Goal: Task Accomplishment & Management: Use online tool/utility

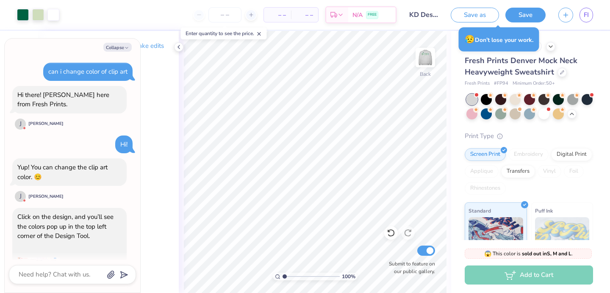
scroll to position [4177, 0]
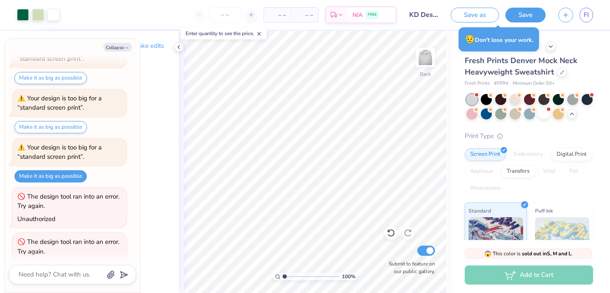
type textarea "x"
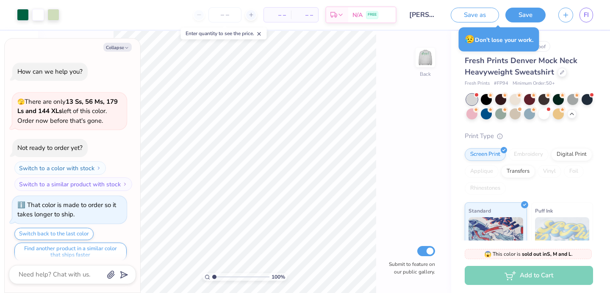
scroll to position [473, 0]
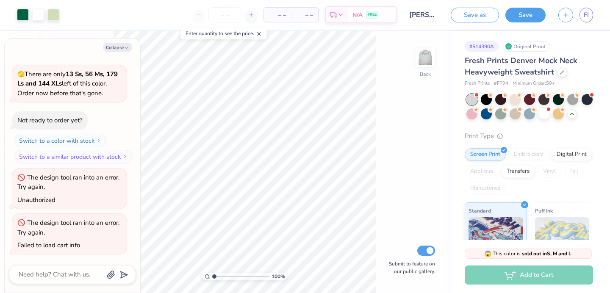
click at [594, 22] on div "Save as Save FI" at bounding box center [530, 15] width 159 height 30
click at [589, 19] on link "FI" at bounding box center [587, 15] width 14 height 15
type textarea "x"
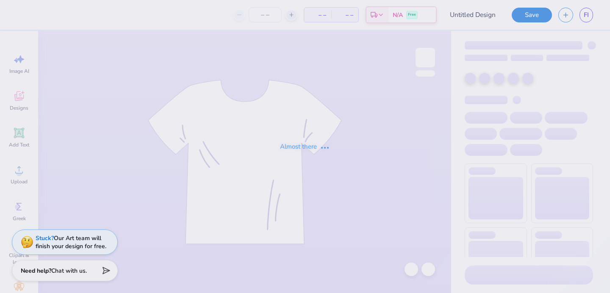
type input "[PERSON_NAME] Influencer Merch"
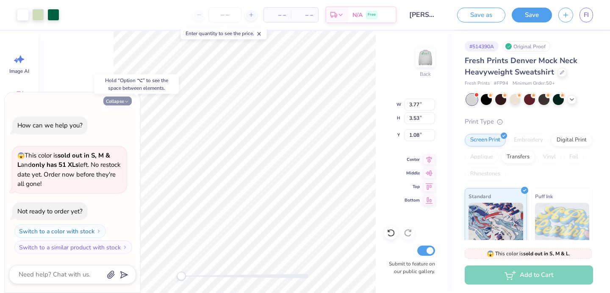
click at [122, 100] on button "Collapse" at bounding box center [117, 101] width 28 height 9
type textarea "x"
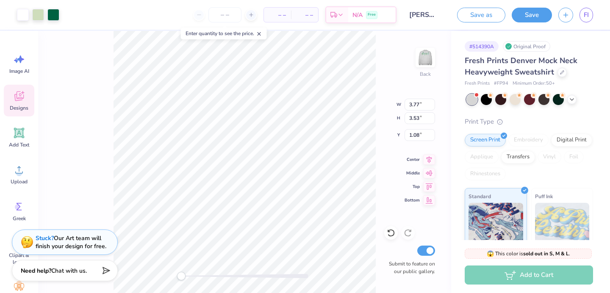
click at [21, 100] on icon at bounding box center [19, 96] width 13 height 13
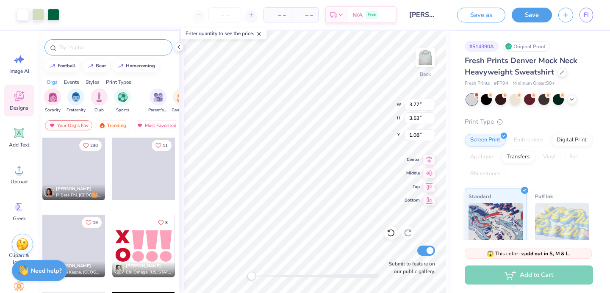
click at [72, 47] on input "text" at bounding box center [112, 47] width 108 height 8
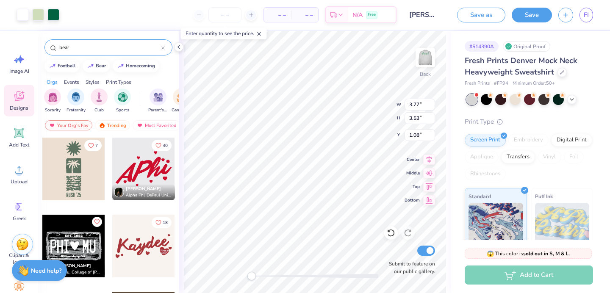
type input "bear"
click at [97, 69] on button "bear" at bounding box center [96, 65] width 27 height 13
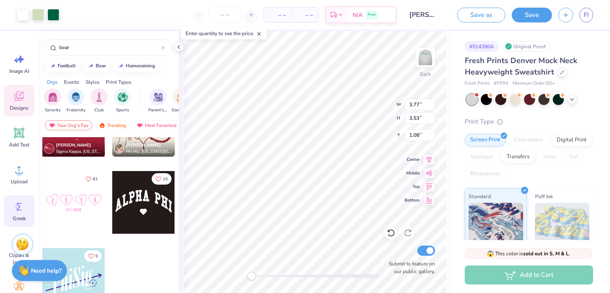
scroll to position [31, 0]
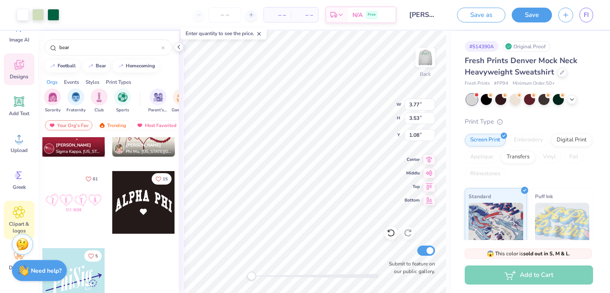
click at [15, 210] on icon at bounding box center [19, 212] width 12 height 12
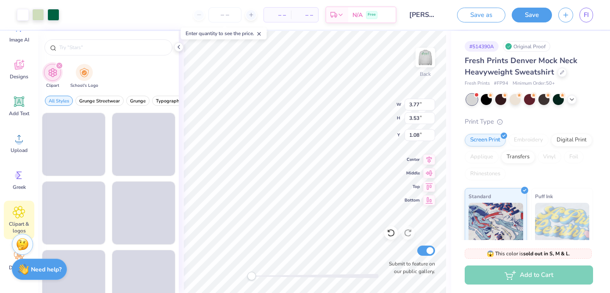
click at [12, 266] on div "Need help? Chat with us." at bounding box center [39, 270] width 55 height 21
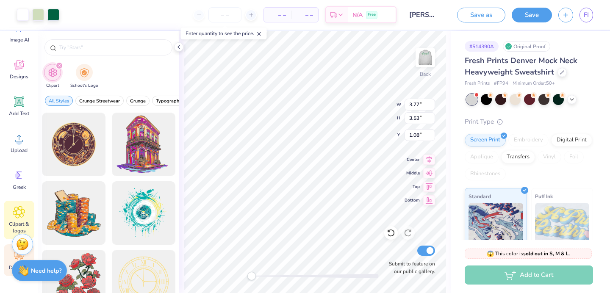
click at [8, 261] on div "Decorate" at bounding box center [19, 261] width 31 height 32
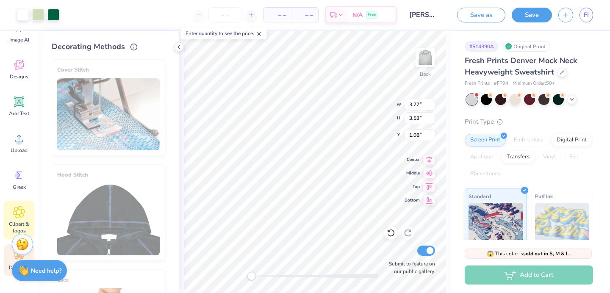
click at [15, 208] on icon at bounding box center [19, 212] width 12 height 13
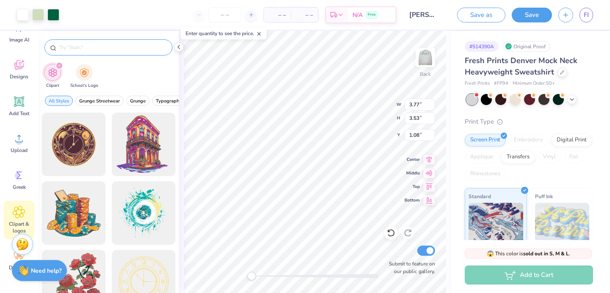
click at [108, 47] on input "text" at bounding box center [112, 47] width 108 height 8
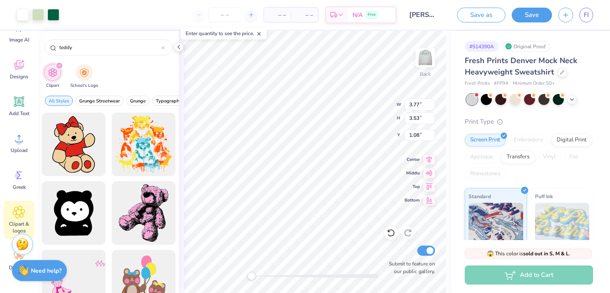
scroll to position [1096, 0]
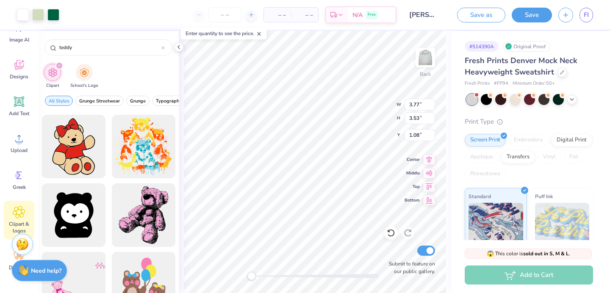
type input "teddy"
click at [81, 153] on div at bounding box center [74, 147] width 64 height 64
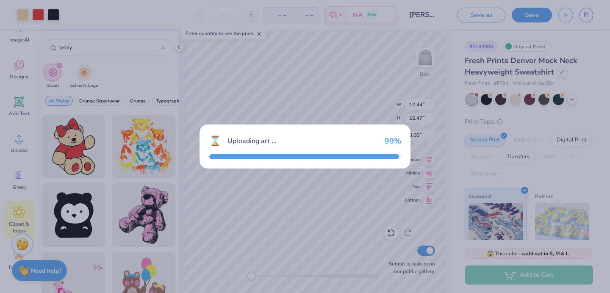
type input "12.44"
type input "16.47"
type input "3.00"
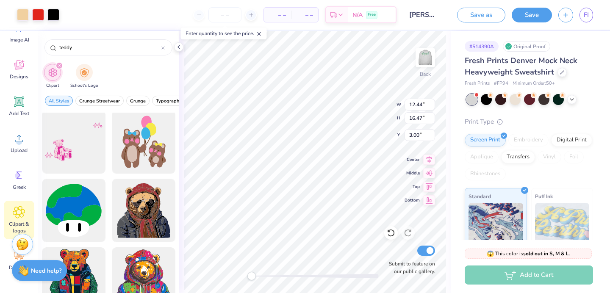
scroll to position [1230, 0]
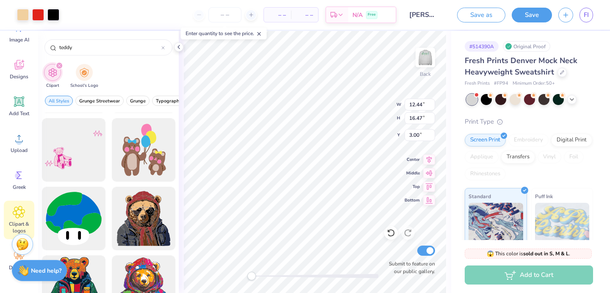
click at [76, 160] on div at bounding box center [74, 150] width 64 height 64
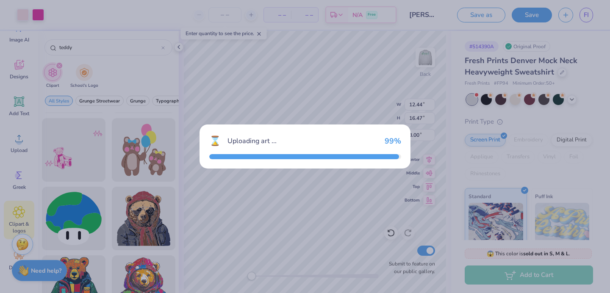
type input "15.00"
type input "10.12"
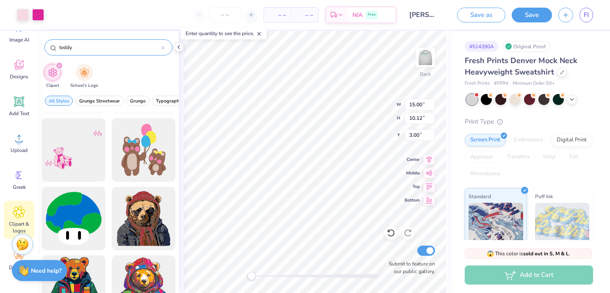
click at [163, 45] on div at bounding box center [162, 48] width 3 height 8
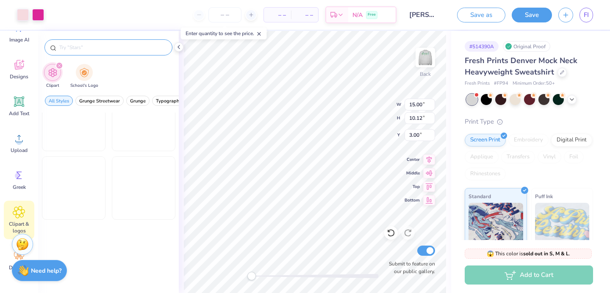
scroll to position [917, 0]
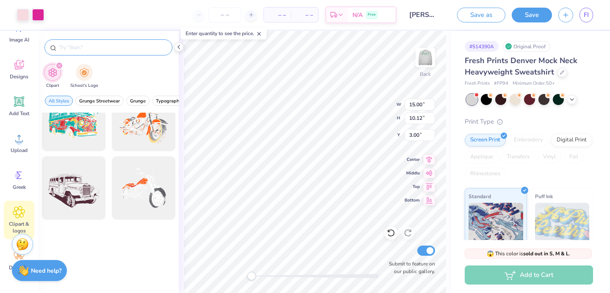
click at [125, 49] on input "text" at bounding box center [112, 47] width 108 height 8
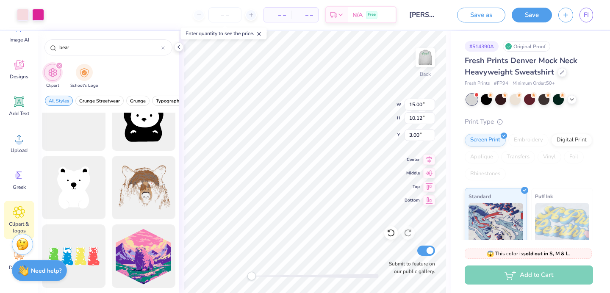
scroll to position [1055, 0]
type input "bear"
type input "14.63"
type input "6.27"
type input "3.22"
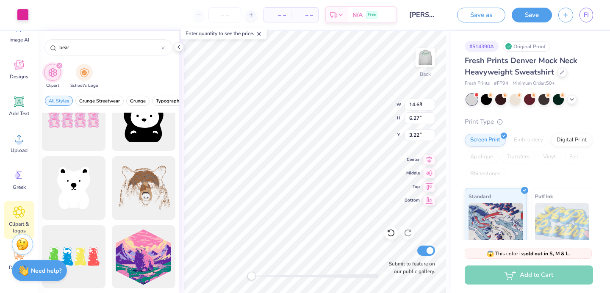
type input "0.59"
type input "0.76"
type input "8.64"
type input "12.44"
type input "16.47"
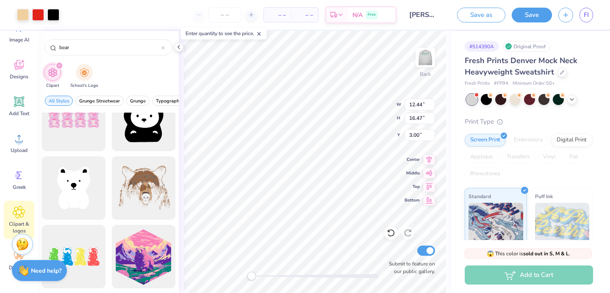
type input "3.00"
type input "14.63"
type input "6.27"
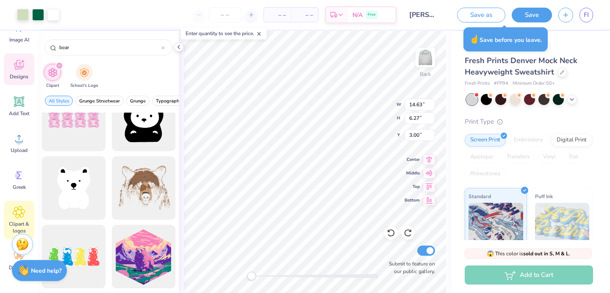
type input "3.22"
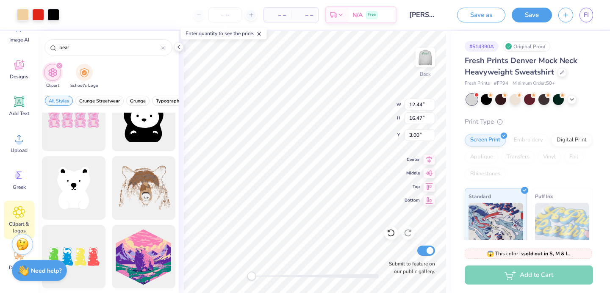
type input "12.02"
type input "8.11"
type input "11.39"
click at [50, 10] on div at bounding box center [53, 14] width 12 height 12
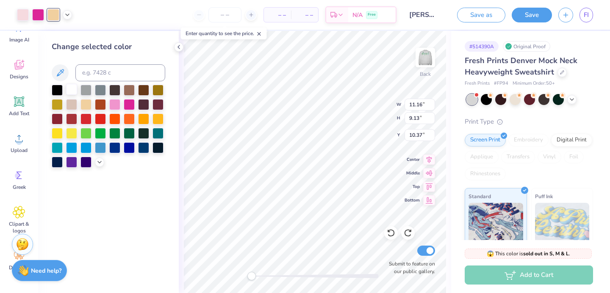
click at [73, 88] on div at bounding box center [71, 89] width 11 height 11
click at [34, 15] on div at bounding box center [38, 14] width 12 height 12
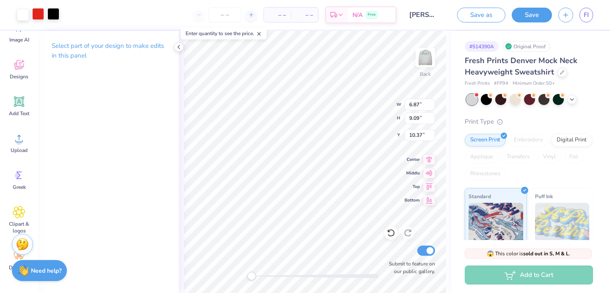
click at [52, 11] on div at bounding box center [53, 14] width 12 height 12
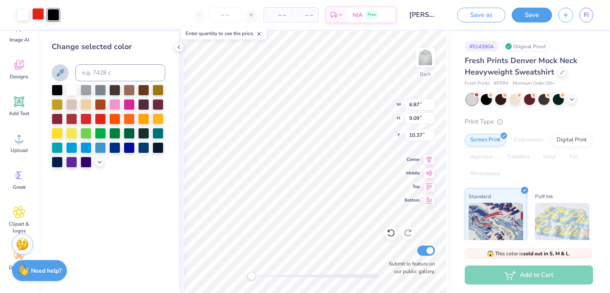
click at [58, 69] on icon at bounding box center [60, 73] width 10 height 10
click at [41, 14] on div at bounding box center [38, 14] width 12 height 12
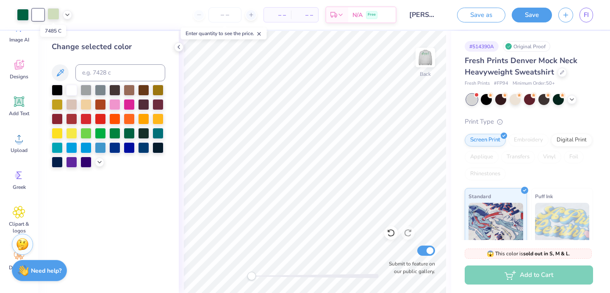
click at [57, 14] on div at bounding box center [53, 14] width 12 height 12
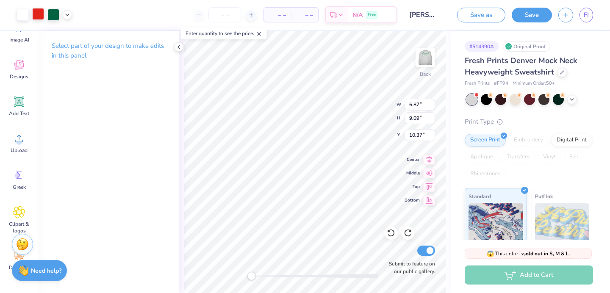
click at [39, 13] on div at bounding box center [38, 14] width 12 height 12
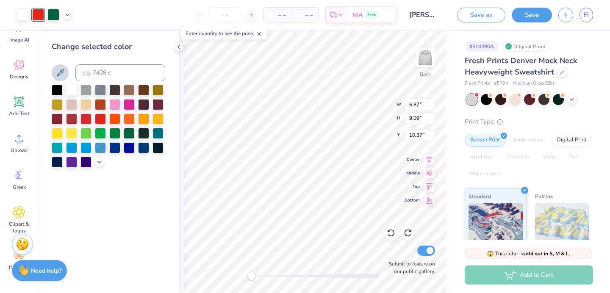
click at [62, 67] on button at bounding box center [60, 72] width 17 height 17
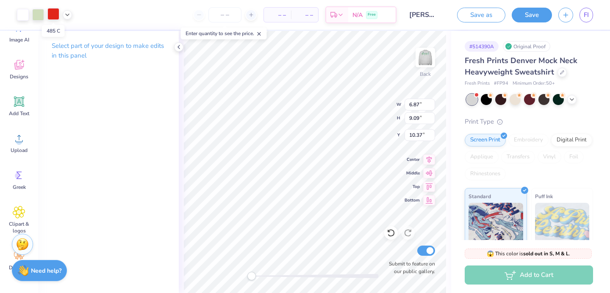
click at [51, 12] on div at bounding box center [53, 14] width 12 height 12
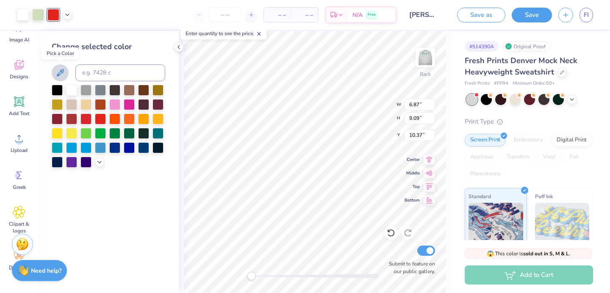
click at [58, 72] on icon at bounding box center [60, 73] width 10 height 10
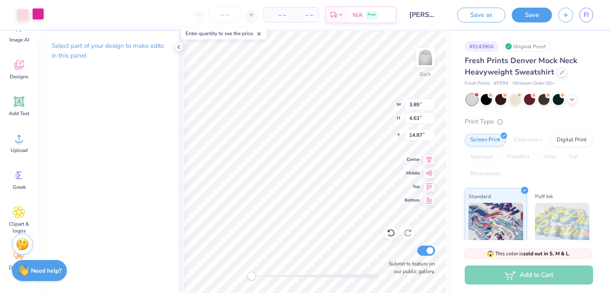
click at [39, 16] on div at bounding box center [38, 14] width 12 height 12
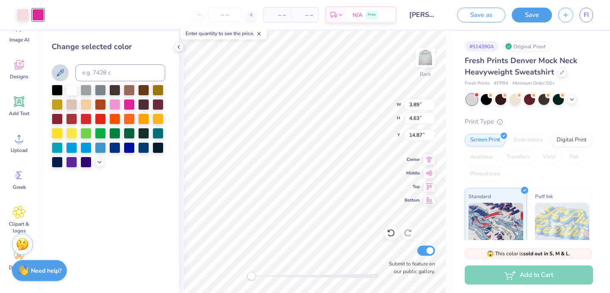
click at [58, 67] on button at bounding box center [60, 72] width 17 height 17
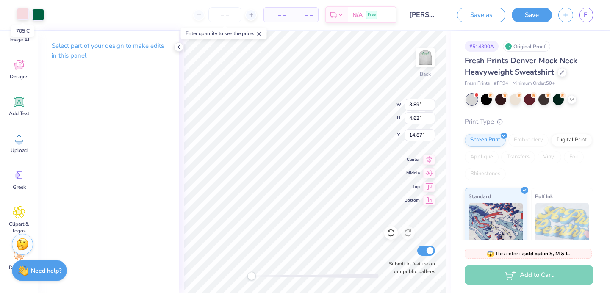
click at [23, 19] on div at bounding box center [23, 14] width 12 height 12
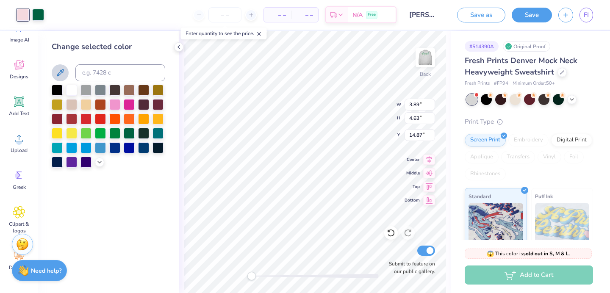
click at [60, 73] on icon at bounding box center [60, 73] width 10 height 10
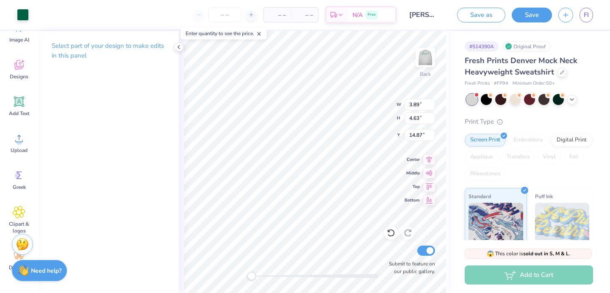
type input "3.82"
type input "4.57"
type input "14.89"
type input "3.82"
type input "4.57"
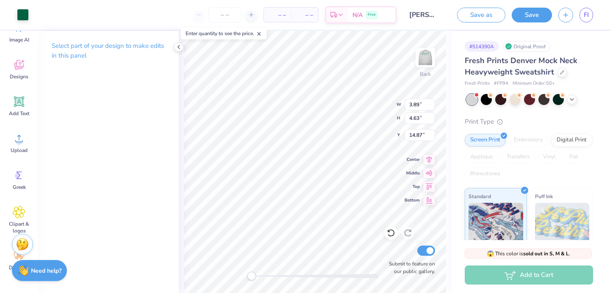
type input "14.93"
click at [23, 14] on div at bounding box center [23, 14] width 12 height 12
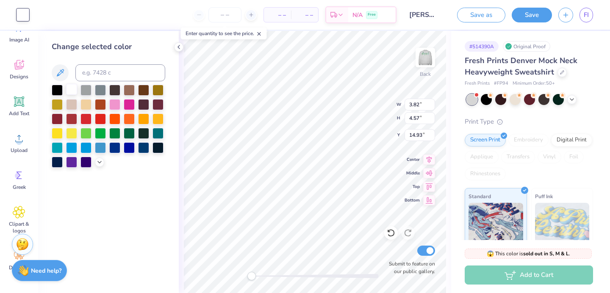
click at [69, 88] on div at bounding box center [71, 89] width 11 height 11
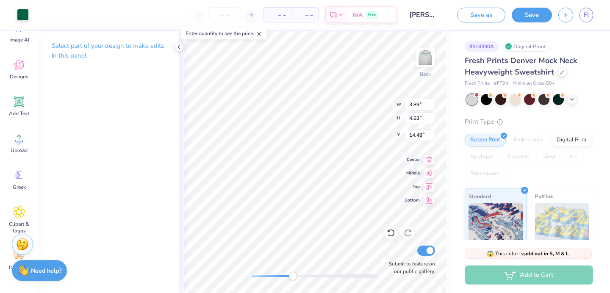
drag, startPoint x: 250, startPoint y: 276, endPoint x: 286, endPoint y: 272, distance: 35.8
click at [289, 273] on div "Accessibility label" at bounding box center [293, 276] width 8 height 8
type input "3.82"
type input "4.57"
type input "14.93"
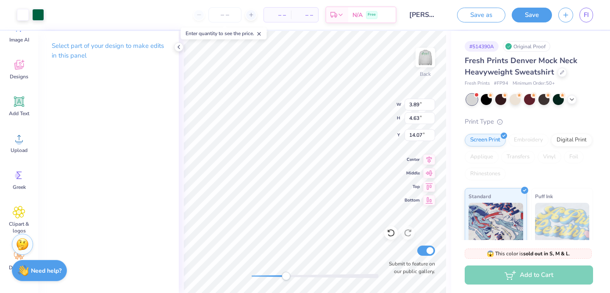
type input "13.96"
drag, startPoint x: 281, startPoint y: 276, endPoint x: 253, endPoint y: 277, distance: 28.8
click at [253, 277] on div "Accessibility label" at bounding box center [251, 276] width 8 height 8
type input "11.89"
type input "3.77"
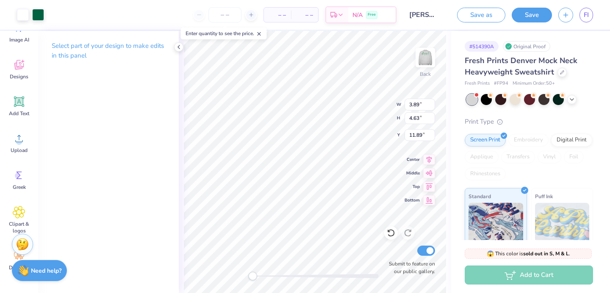
type input "3.53"
type input "1.23"
type input "2.64"
type input "3.13"
type input "1.76"
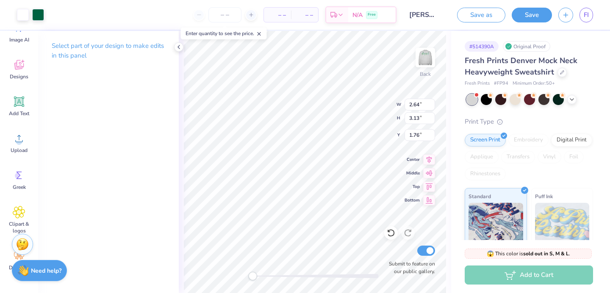
type input "3.65"
type input "4.34"
type input "0.88"
drag, startPoint x: 253, startPoint y: 279, endPoint x: 268, endPoint y: 278, distance: 15.3
click at [268, 278] on div "Accessibility label" at bounding box center [270, 276] width 8 height 8
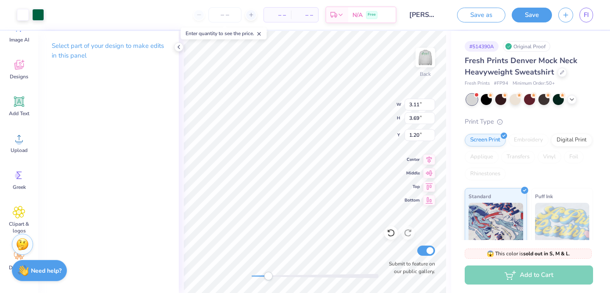
type input "3.59"
type input "4.26"
type input "0.78"
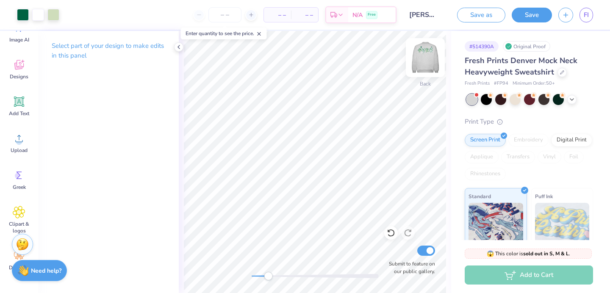
click at [422, 62] on img at bounding box center [425, 58] width 34 height 34
drag, startPoint x: 270, startPoint y: 277, endPoint x: 250, endPoint y: 278, distance: 19.9
click at [250, 278] on div "Accessibility label" at bounding box center [251, 276] width 8 height 8
click at [431, 55] on img at bounding box center [425, 58] width 34 height 34
click at [429, 56] on img at bounding box center [425, 58] width 34 height 34
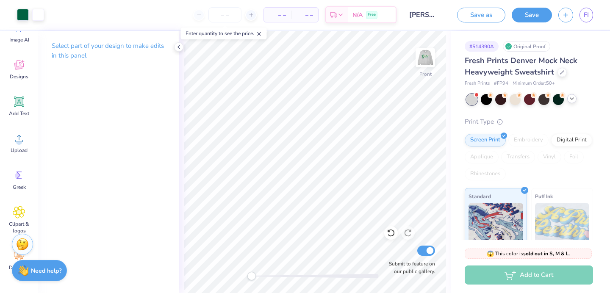
click at [572, 97] on icon at bounding box center [572, 98] width 7 height 7
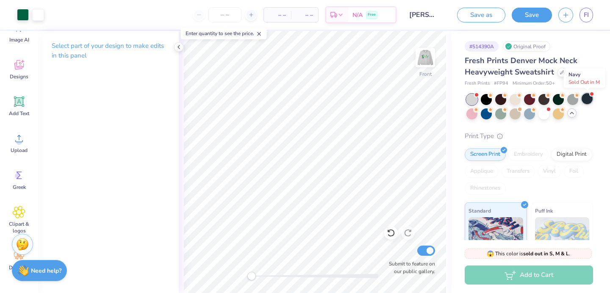
click at [588, 95] on div at bounding box center [587, 98] width 11 height 11
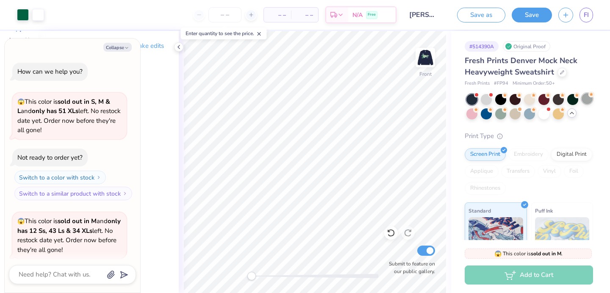
scroll to position [66, 0]
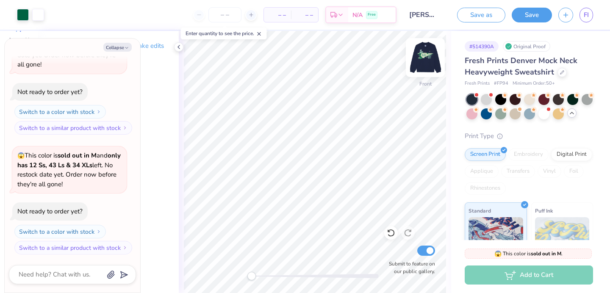
click at [425, 50] on img at bounding box center [425, 58] width 34 height 34
click at [587, 100] on div at bounding box center [587, 98] width 11 height 11
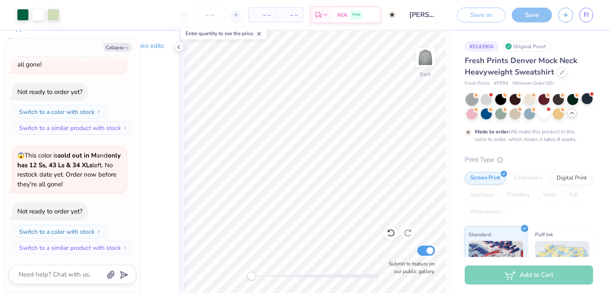
scroll to position [136, 0]
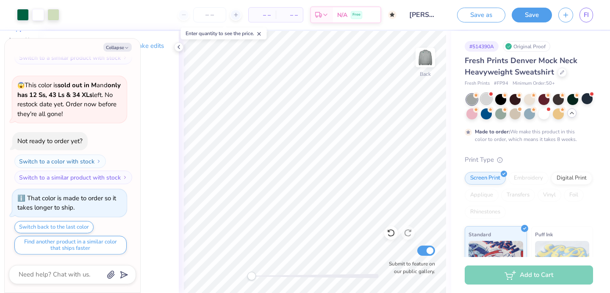
click at [482, 99] on div at bounding box center [486, 98] width 11 height 11
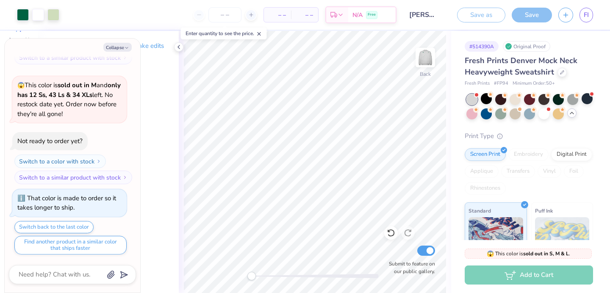
scroll to position [298, 0]
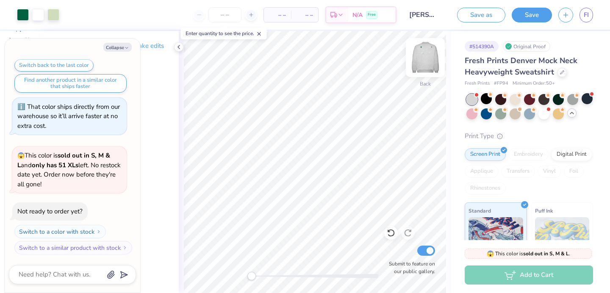
click at [429, 61] on img at bounding box center [425, 58] width 34 height 34
click at [127, 47] on icon "button" at bounding box center [126, 47] width 5 height 5
type textarea "x"
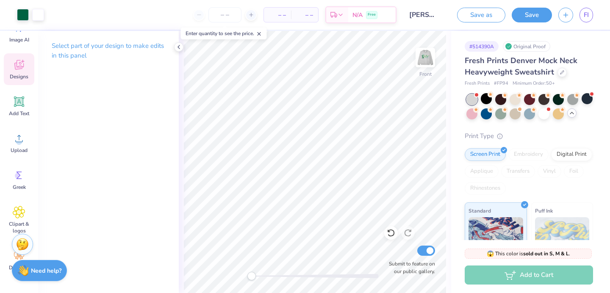
click at [25, 69] on div "Designs" at bounding box center [19, 69] width 31 height 32
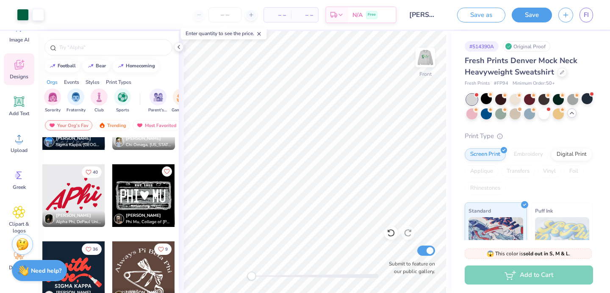
scroll to position [132, 0]
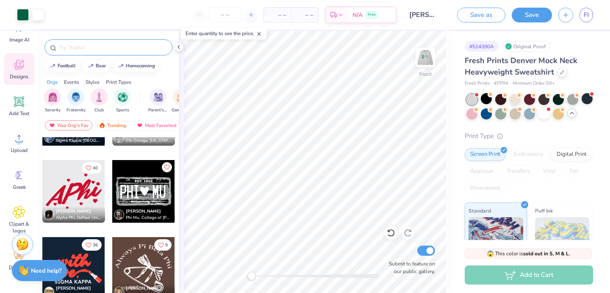
click at [128, 49] on input "text" at bounding box center [112, 47] width 108 height 8
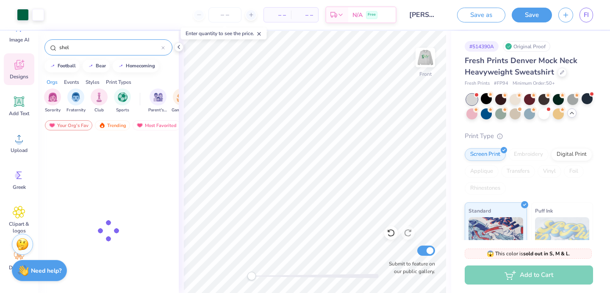
type input "shell"
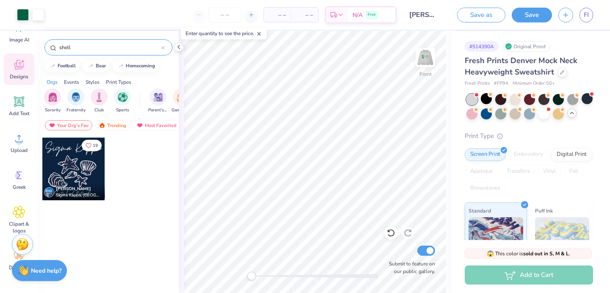
click at [163, 48] on icon at bounding box center [162, 47] width 3 height 3
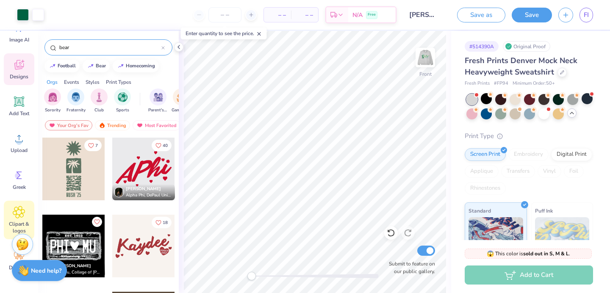
type input "bear"
click at [17, 204] on div "Clipart & logos" at bounding box center [19, 220] width 31 height 39
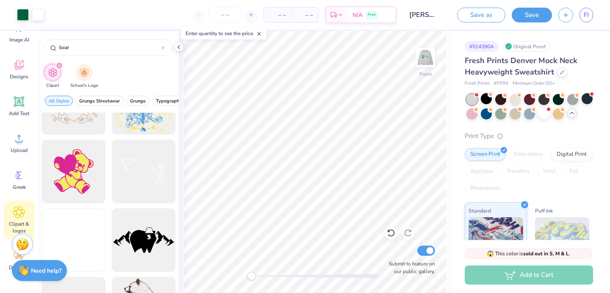
scroll to position [1420, 0]
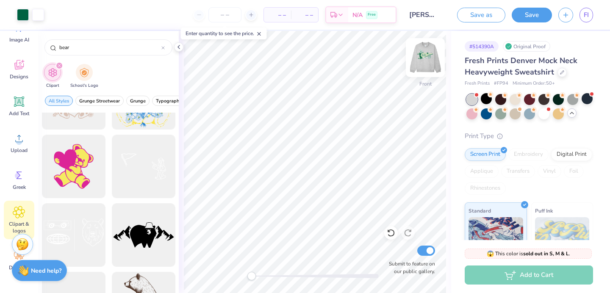
click at [428, 67] on img at bounding box center [425, 58] width 34 height 34
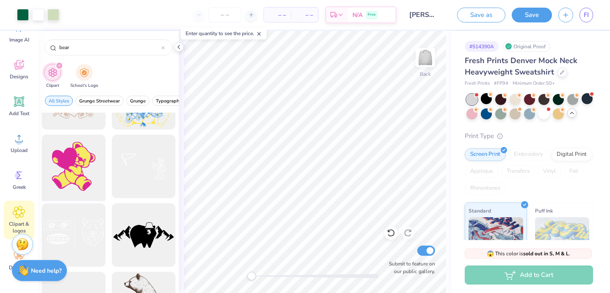
click at [79, 157] on div at bounding box center [74, 167] width 70 height 70
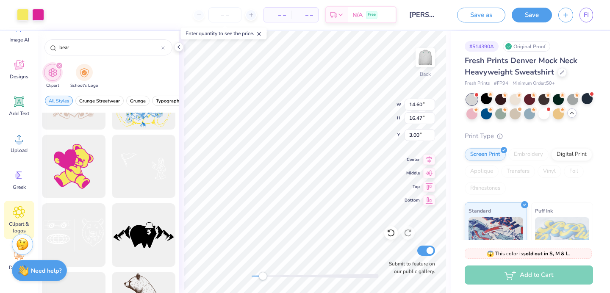
drag, startPoint x: 254, startPoint y: 275, endPoint x: 263, endPoint y: 275, distance: 8.5
click at [263, 275] on div "Accessibility label" at bounding box center [262, 276] width 8 height 8
click at [39, 11] on div at bounding box center [38, 14] width 12 height 12
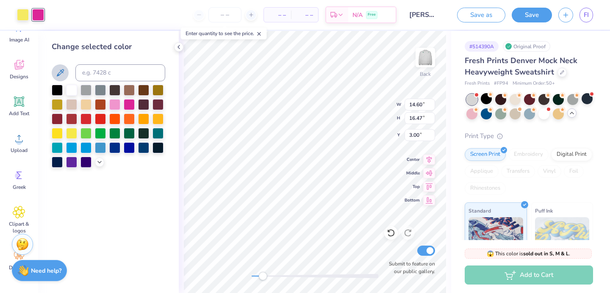
click at [57, 72] on icon at bounding box center [60, 73] width 10 height 10
click at [23, 17] on div at bounding box center [23, 14] width 12 height 12
click at [59, 75] on icon at bounding box center [60, 72] width 7 height 7
click at [72, 92] on div at bounding box center [71, 89] width 11 height 11
type input "3.33"
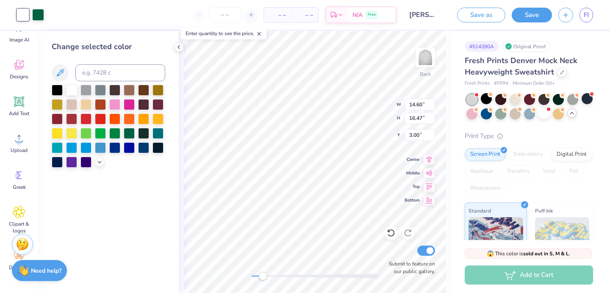
type input "3.96"
type input "0.83"
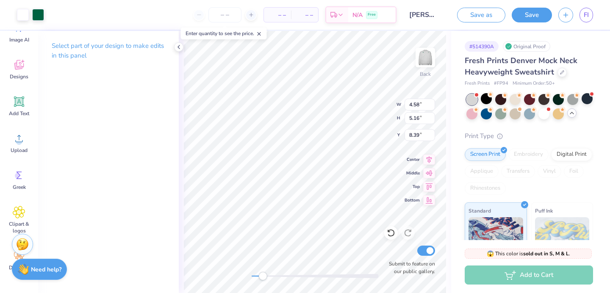
click at [44, 278] on div "Need help? Chat with us." at bounding box center [39, 269] width 55 height 21
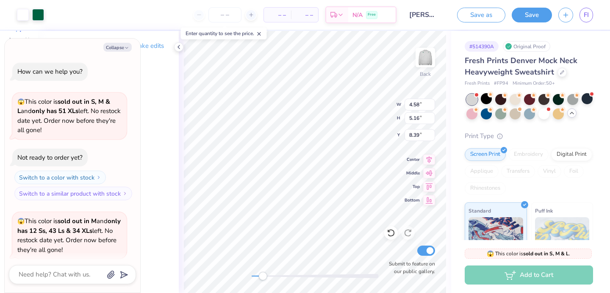
scroll to position [298, 0]
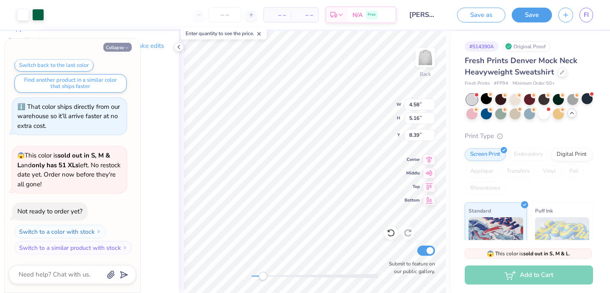
click at [124, 46] on icon "button" at bounding box center [126, 47] width 5 height 5
type textarea "x"
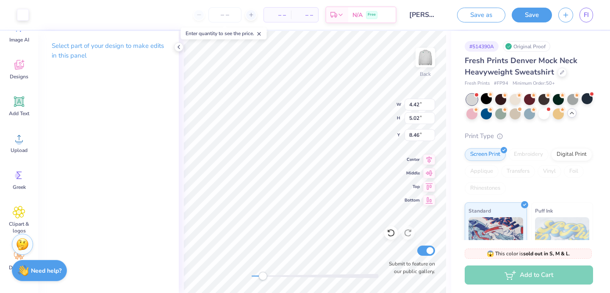
click at [110, 48] on p "Select part of your design to make edits in this panel" at bounding box center [109, 50] width 114 height 19
click at [179, 46] on icon at bounding box center [178, 47] width 7 height 7
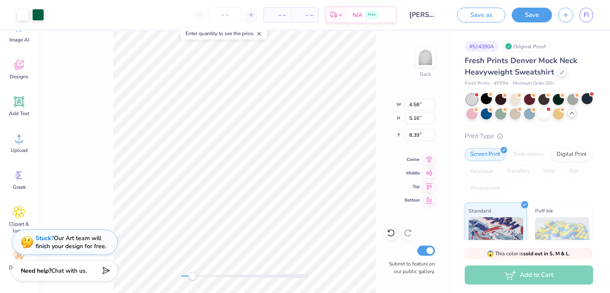
type input "10.00"
type input "2.31"
type input "2.60"
type input "2.02"
type input "2.12"
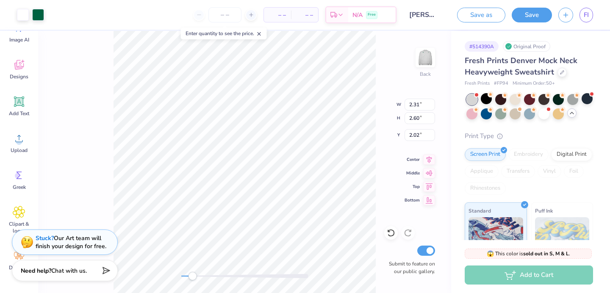
type input "2.39"
type input "2.19"
type input "3.95"
type input "4.45"
type input "0.73"
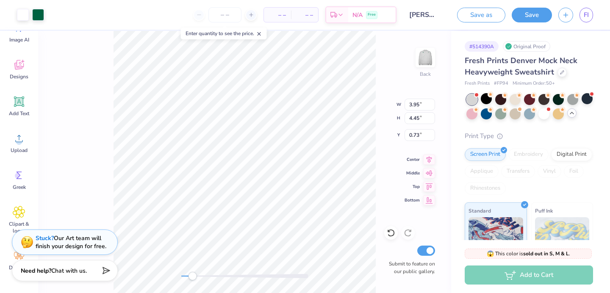
type input "3.17"
type input "3.58"
type input "1.06"
type input "3.54"
type input "3.99"
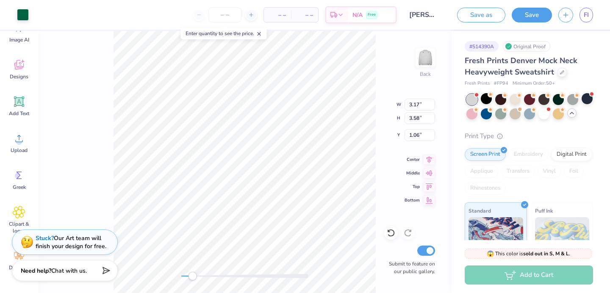
type input "0.86"
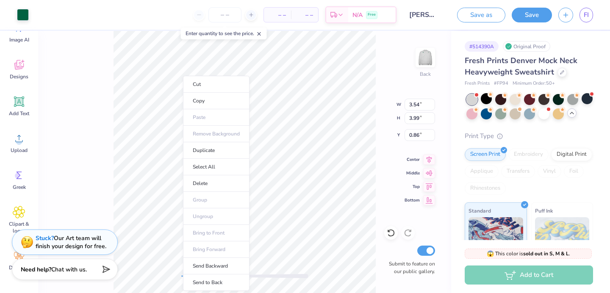
click at [67, 280] on div "Need help? Chat with us." at bounding box center [65, 269] width 106 height 21
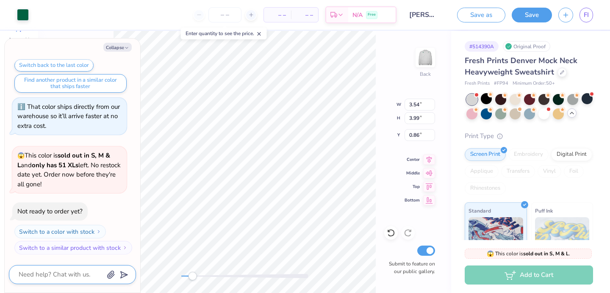
click at [67, 272] on textarea at bounding box center [61, 274] width 86 height 11
type textarea "x"
type textarea "a"
type textarea "x"
type textarea "am"
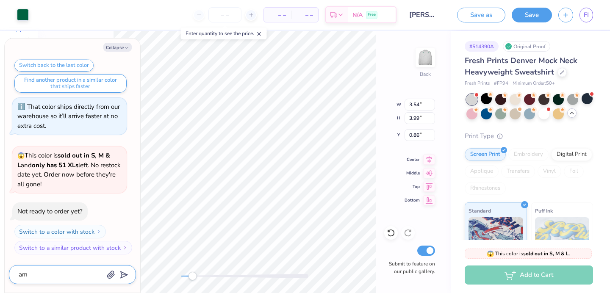
type textarea "x"
type textarea "am"
type textarea "x"
type textarea "am i"
type textarea "x"
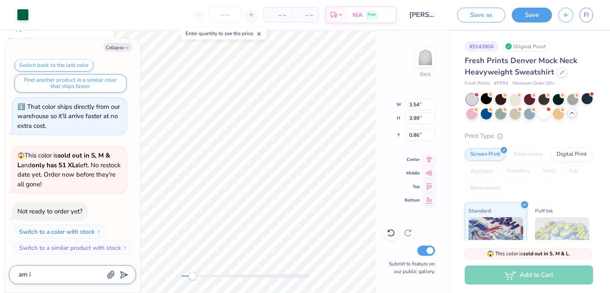
type textarea "am i"
type textarea "x"
type textarea "am i a"
type textarea "x"
type textarea "am i ab"
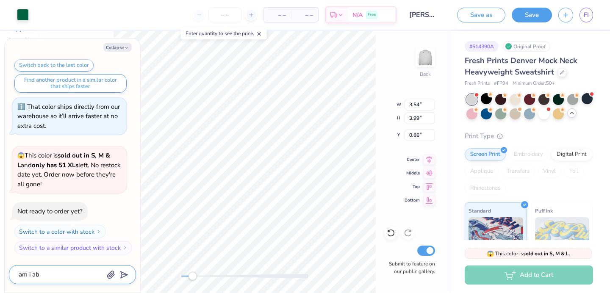
type textarea "x"
type textarea "am i able"
type textarea "x"
type textarea "am i able"
type textarea "x"
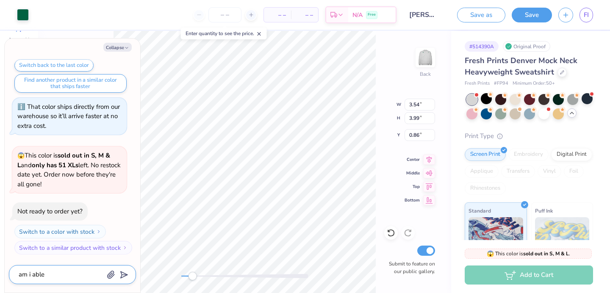
type textarea "am i able t"
type textarea "x"
type textarea "am i able to"
type textarea "x"
type textarea "am i able to"
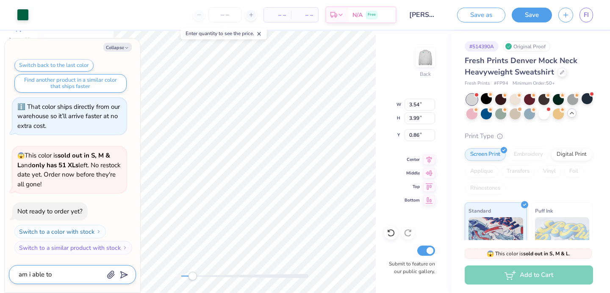
type textarea "x"
type textarea "am i able to f"
type textarea "x"
type textarea "am i able to fl"
type textarea "x"
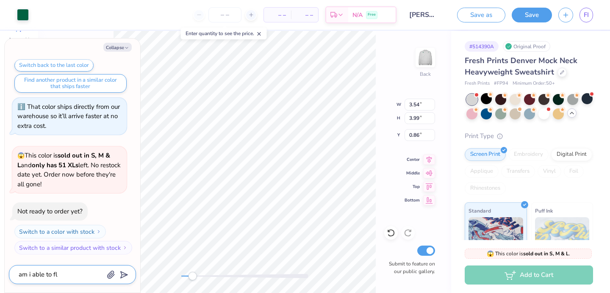
type textarea "am i able to fli"
type textarea "x"
type textarea "am i able to flip"
type textarea "x"
type textarea "am i able to flip"
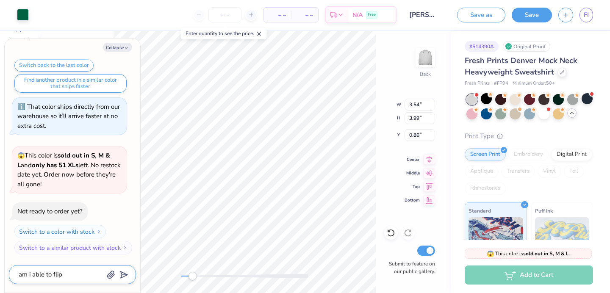
type textarea "x"
type textarea "am i able to flip c"
type textarea "x"
type textarea "am i able to flip cl"
type textarea "x"
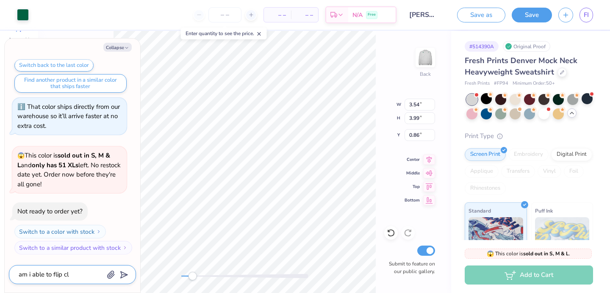
type textarea "am i able to flip cli"
type textarea "x"
type textarea "am i able to flip clip"
type textarea "x"
type textarea "am i able to flip clip"
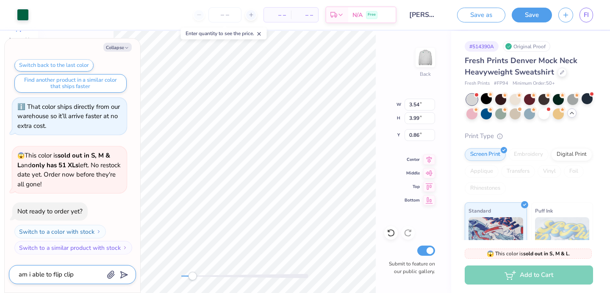
type textarea "x"
type textarea "am i able to flip clip a"
type textarea "x"
type textarea "am i able to flip clip ar"
type textarea "x"
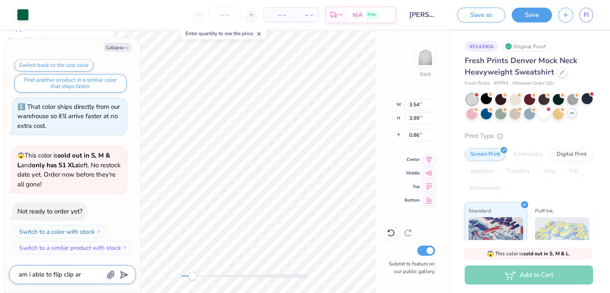
type textarea "am i able to flip clip art"
type textarea "x"
type textarea "am i able to flip clip art?"
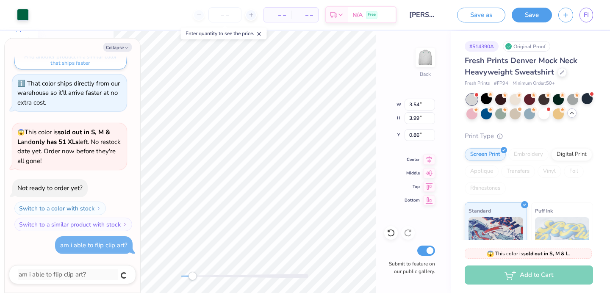
type textarea "x"
type input "3.41"
type input "3.88"
type input "0.91"
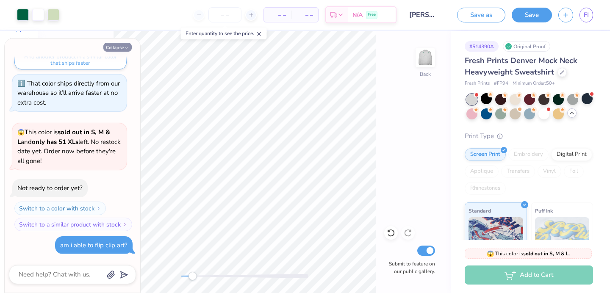
click at [124, 46] on icon "button" at bounding box center [126, 47] width 5 height 5
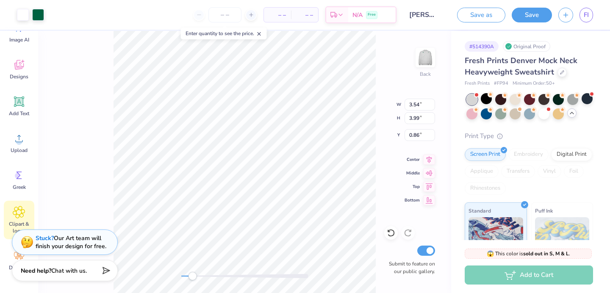
click at [16, 222] on span "Clipart & logos" at bounding box center [19, 228] width 28 height 14
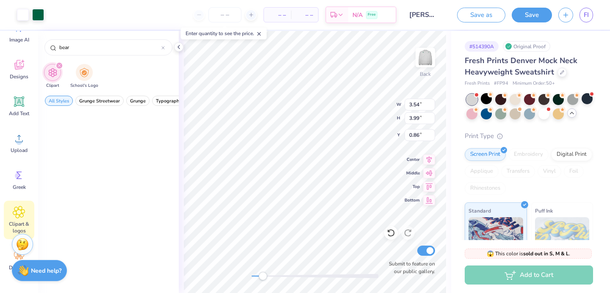
scroll to position [0, 0]
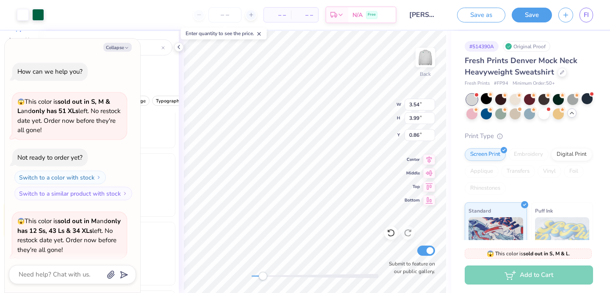
type textarea "x"
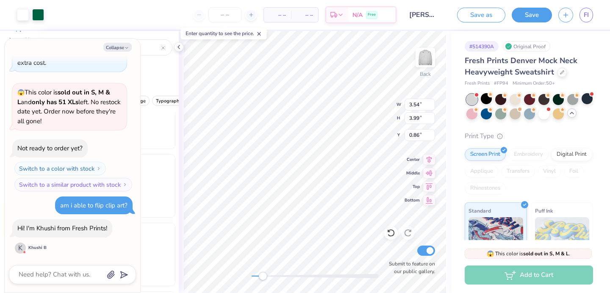
scroll to position [4810, 0]
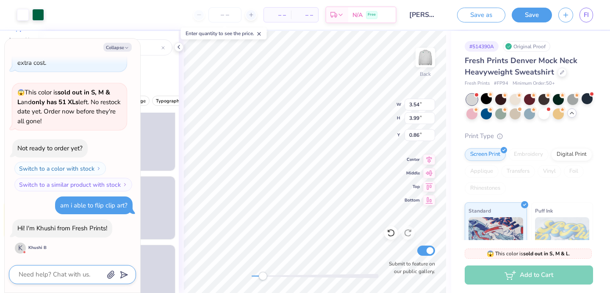
click at [67, 272] on textarea at bounding box center [61, 274] width 86 height 11
type textarea "h"
type textarea "x"
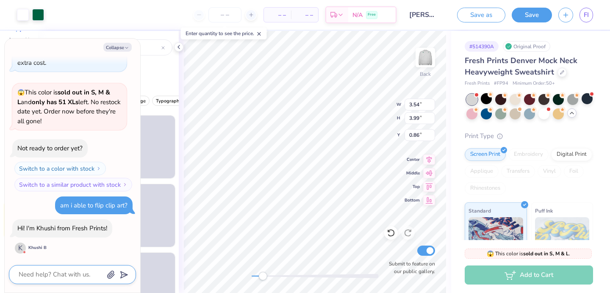
type textarea "H"
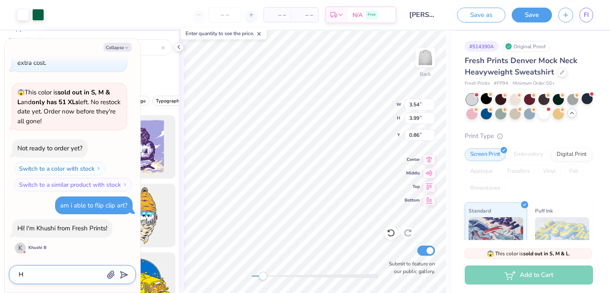
type textarea "x"
type textarea "HI"
type textarea "x"
type textarea "H"
type textarea "x"
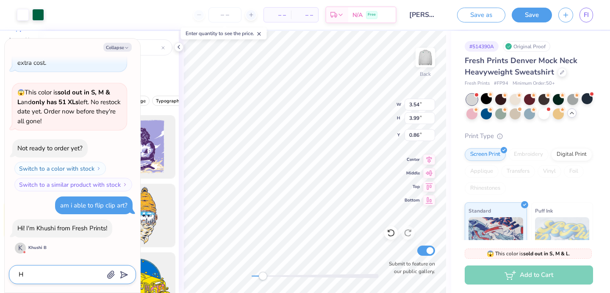
type textarea "H1"
type textarea "x"
type textarea "H"
type textarea "x"
type textarea "Hi"
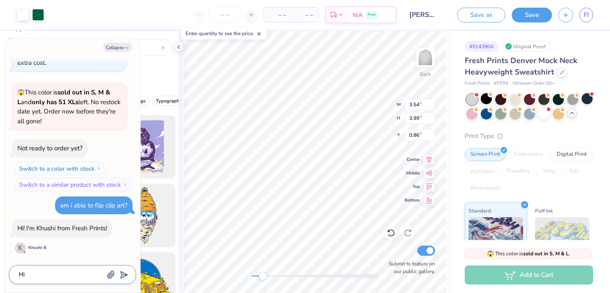
type textarea "x"
type textarea "Hi!"
type textarea "x"
type textarea "Hi!!"
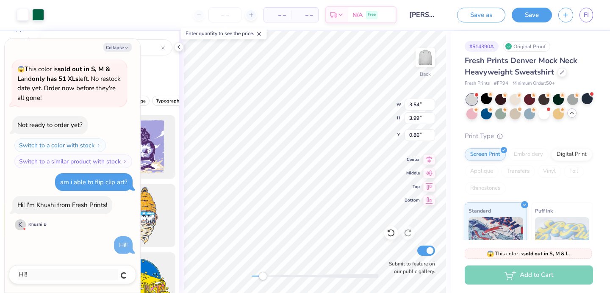
type textarea "x"
click at [167, 95] on div "All Styles Grunge Streetwear Grunge Typography Graphic Streetwear 60s & 70s Ret…" at bounding box center [108, 102] width 141 height 19
click at [122, 49] on button "Collapse" at bounding box center [117, 47] width 28 height 9
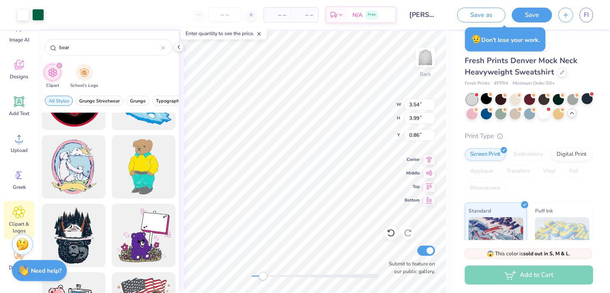
scroll to position [0, 0]
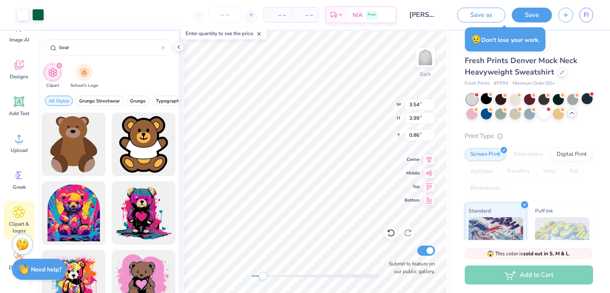
click at [27, 263] on div "Need help? Chat with us." at bounding box center [39, 269] width 55 height 21
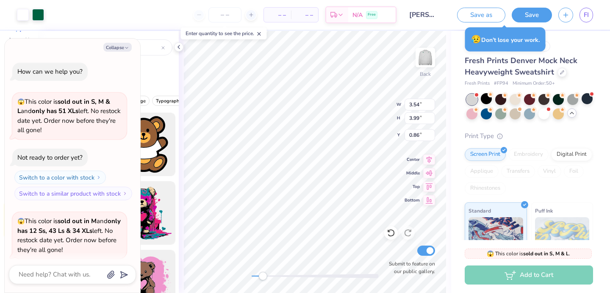
scroll to position [384, 0]
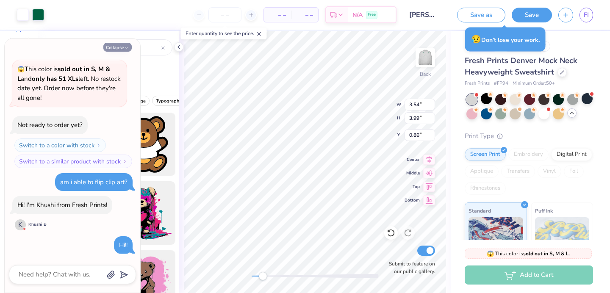
click at [125, 49] on icon "button" at bounding box center [126, 47] width 5 height 5
type textarea "x"
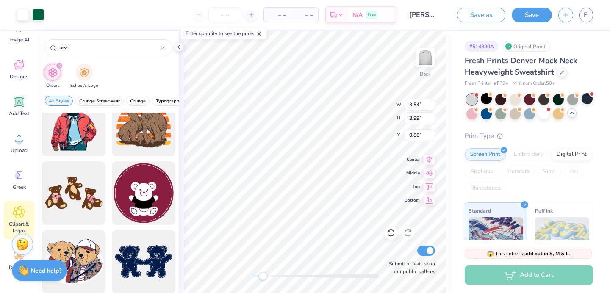
scroll to position [1874, 0]
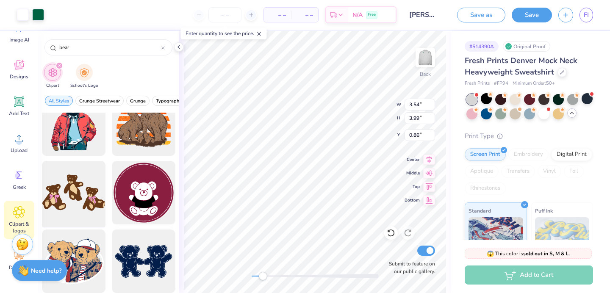
click at [85, 190] on div at bounding box center [74, 193] width 70 height 70
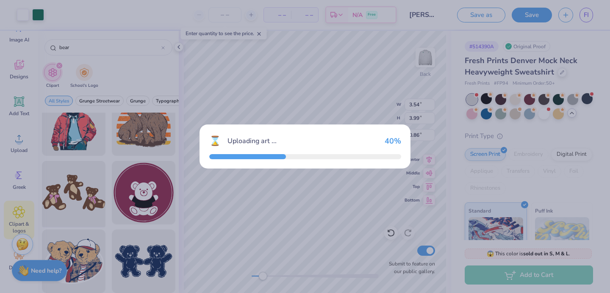
type input "15.00"
type input "8.67"
type input "3.00"
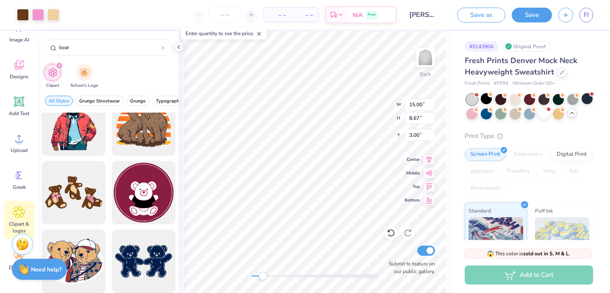
click at [36, 268] on strong "Need help?" at bounding box center [46, 270] width 31 height 8
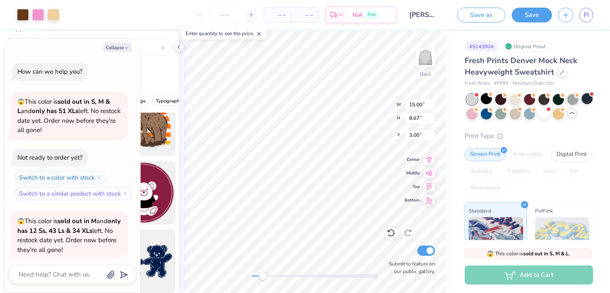
scroll to position [384, 0]
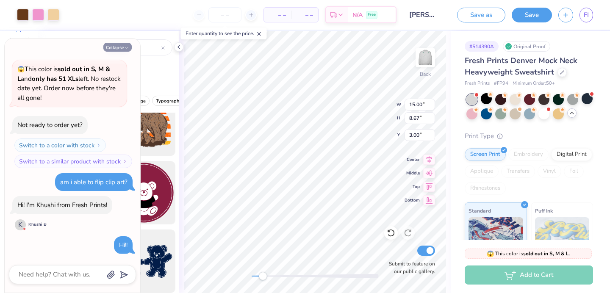
click at [124, 50] on icon "button" at bounding box center [126, 47] width 5 height 5
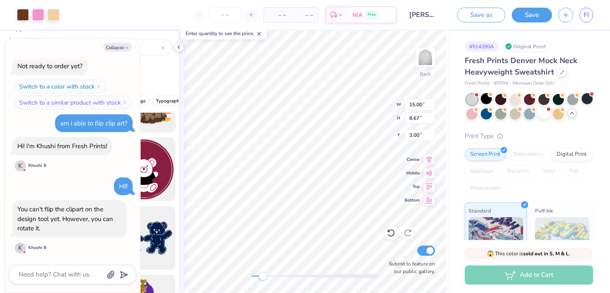
scroll to position [541, 0]
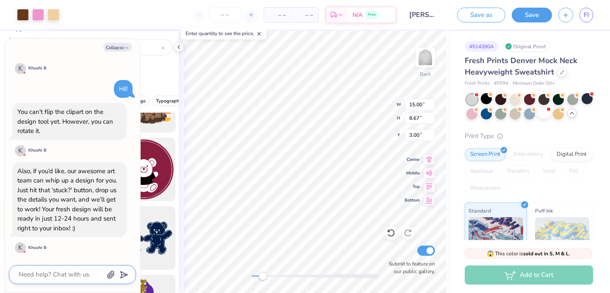
click at [69, 278] on textarea at bounding box center [61, 274] width 86 height 11
type textarea "x"
type textarea "T"
type textarea "x"
type textarea "Th"
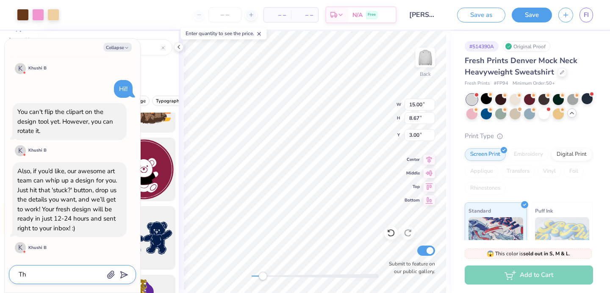
type textarea "x"
type textarea "Tha"
type textarea "x"
type textarea "Than"
type textarea "x"
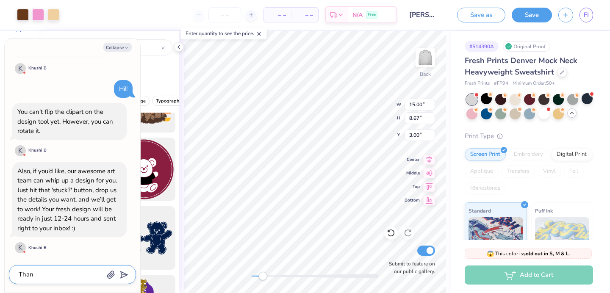
type textarea "Thank"
type textarea "x"
type textarea "Thank"
type textarea "x"
type textarea "Thank y"
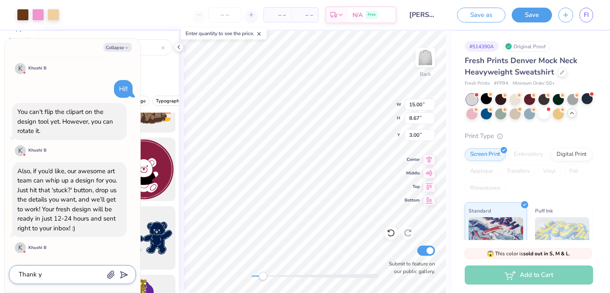
type textarea "x"
type textarea "Thank yo"
type textarea "x"
type textarea "Thank you"
type textarea "x"
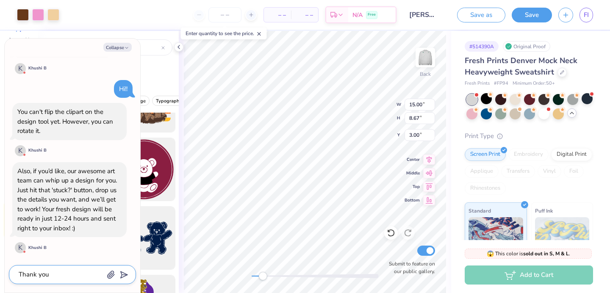
type textarea "Thank you!"
type textarea "x"
type textarea "Thank you!"
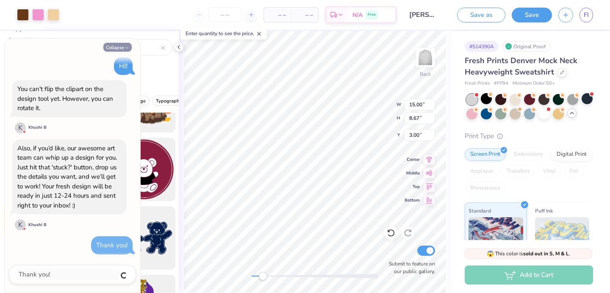
click at [121, 49] on button "Collapse" at bounding box center [117, 47] width 28 height 9
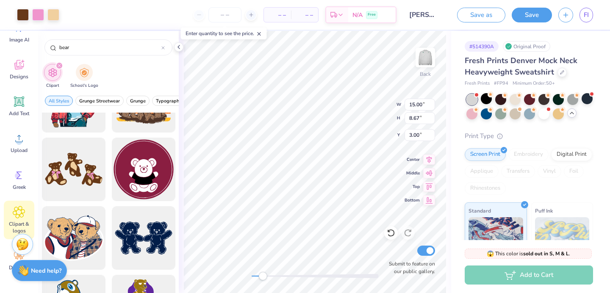
type textarea "x"
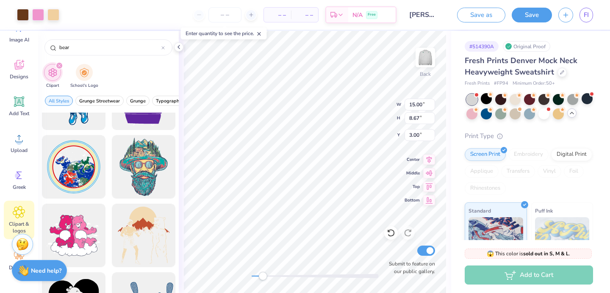
scroll to position [2106, 0]
click at [25, 12] on div at bounding box center [23, 14] width 12 height 12
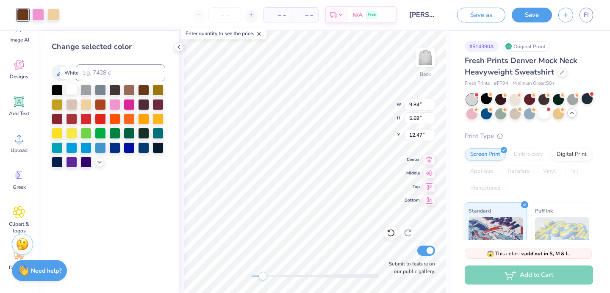
click at [72, 90] on div at bounding box center [71, 89] width 11 height 11
click at [39, 18] on div at bounding box center [38, 14] width 12 height 12
click at [63, 72] on icon at bounding box center [60, 73] width 10 height 10
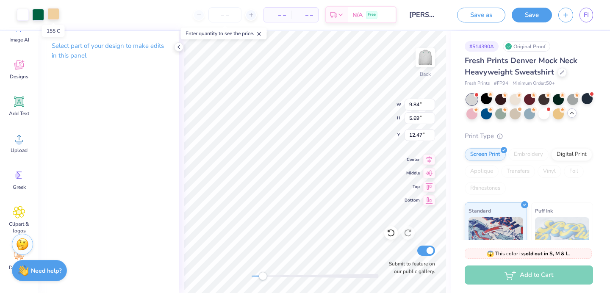
click at [54, 15] on div at bounding box center [53, 14] width 12 height 12
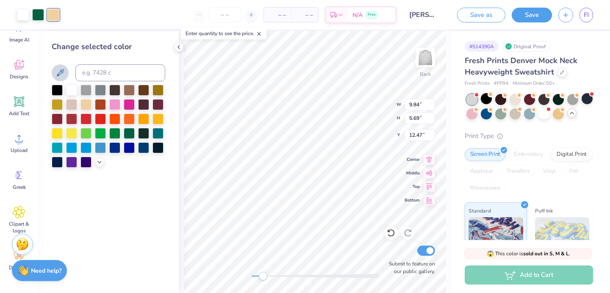
click at [58, 76] on icon at bounding box center [60, 72] width 7 height 7
click at [23, 13] on div at bounding box center [23, 14] width 12 height 12
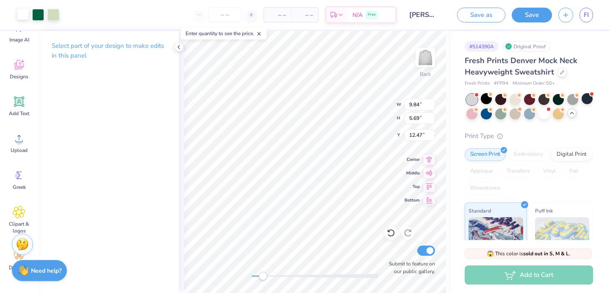
click at [19, 9] on div at bounding box center [23, 14] width 12 height 12
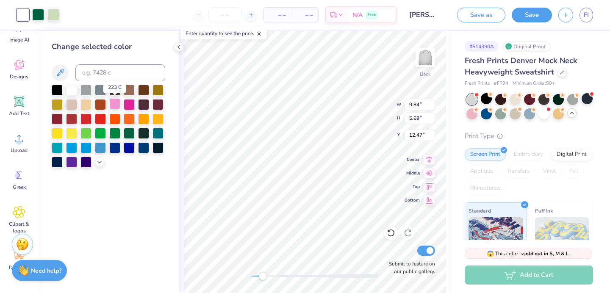
click at [111, 106] on div at bounding box center [114, 103] width 11 height 11
click at [33, 19] on div at bounding box center [38, 14] width 12 height 12
click at [112, 90] on div at bounding box center [114, 89] width 11 height 11
click at [55, 13] on div at bounding box center [53, 14] width 12 height 12
click at [70, 132] on div at bounding box center [71, 132] width 11 height 11
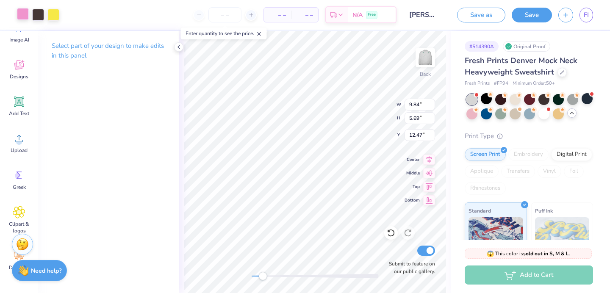
click at [27, 17] on div at bounding box center [23, 14] width 12 height 12
click at [17, 17] on div at bounding box center [23, 14] width 12 height 12
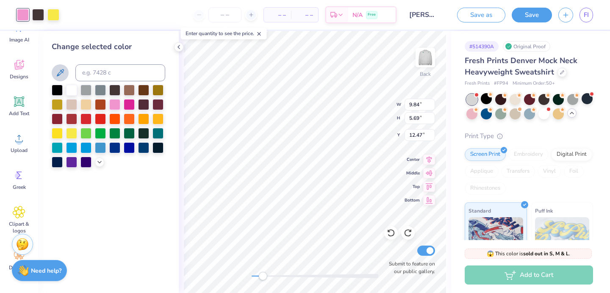
click at [58, 72] on icon at bounding box center [60, 73] width 10 height 10
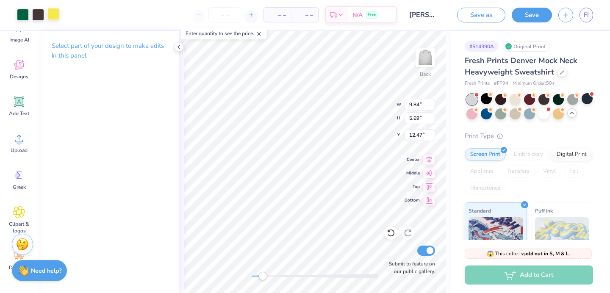
click at [56, 16] on div at bounding box center [53, 14] width 12 height 12
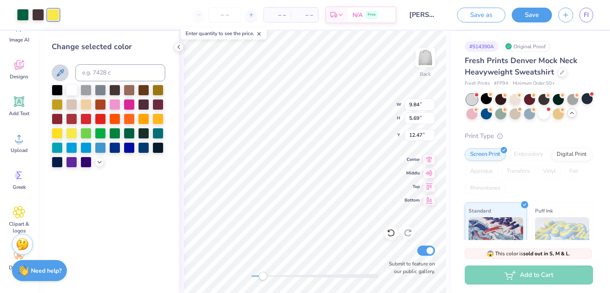
click at [59, 72] on icon at bounding box center [60, 72] width 7 height 7
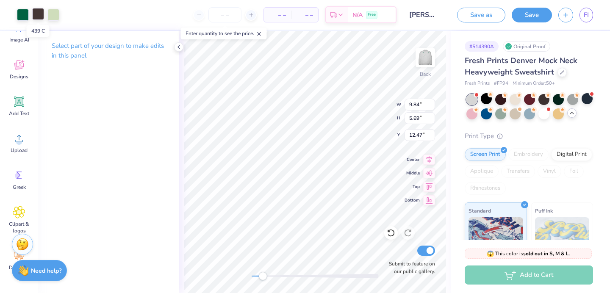
click at [38, 15] on div at bounding box center [38, 14] width 12 height 12
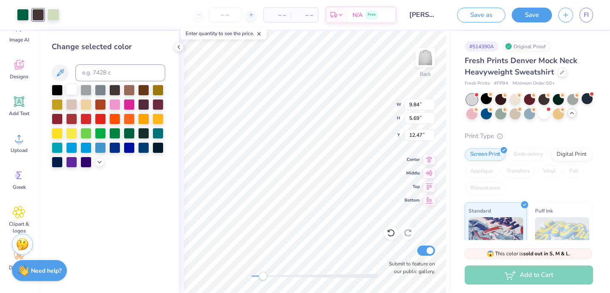
click at [72, 88] on div at bounding box center [71, 89] width 11 height 11
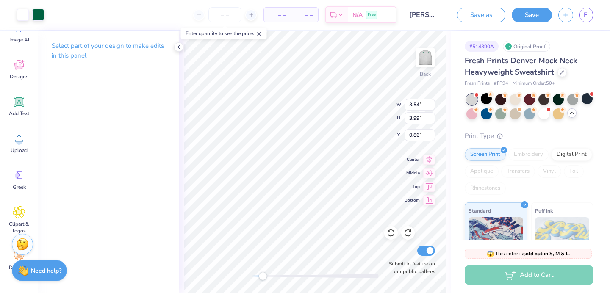
type input "12.96"
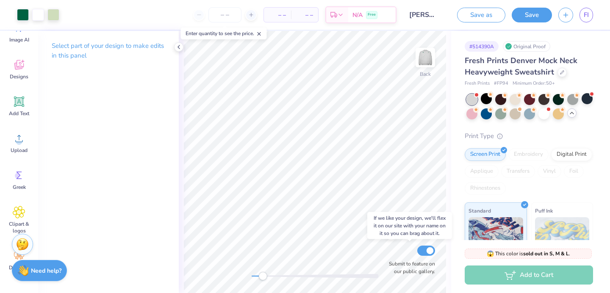
click at [391, 256] on div "Back Submit to feature on our public gallery." at bounding box center [315, 162] width 272 height 262
click at [392, 261] on div "Back Submit to feature on our public gallery." at bounding box center [315, 162] width 272 height 262
type input "0.97"
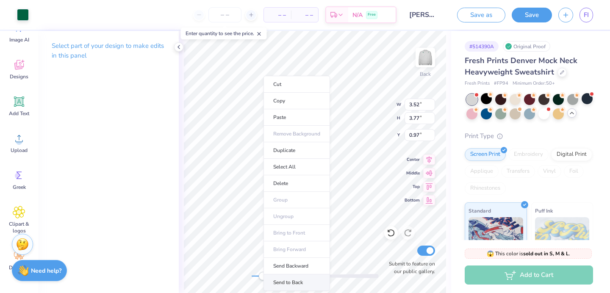
click at [298, 280] on li "Send to Back" at bounding box center [297, 283] width 67 height 17
type input "1.11"
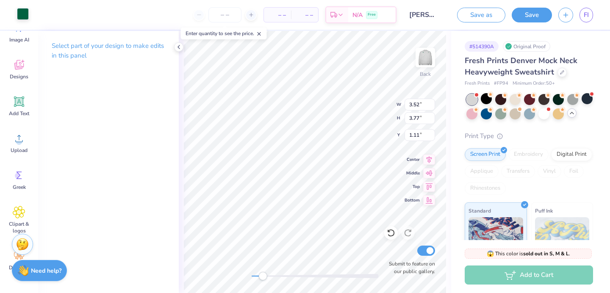
click at [23, 14] on div at bounding box center [23, 14] width 12 height 12
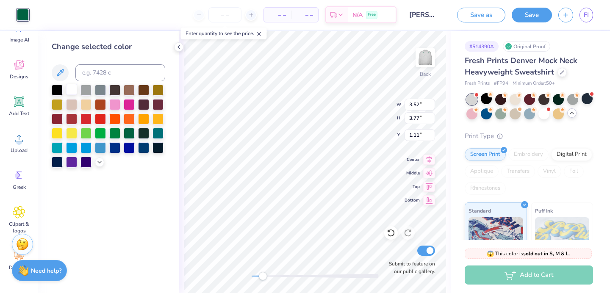
click at [69, 88] on div at bounding box center [71, 89] width 11 height 11
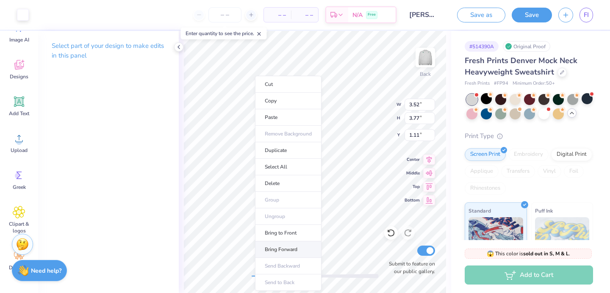
click at [284, 246] on li "Bring Forward" at bounding box center [288, 250] width 67 height 17
type input "1.22"
click at [276, 248] on li "Bring Forward" at bounding box center [281, 250] width 67 height 17
click at [264, 247] on li "Bring Forward" at bounding box center [282, 250] width 67 height 17
click at [272, 250] on li "Bring Forward" at bounding box center [281, 250] width 67 height 17
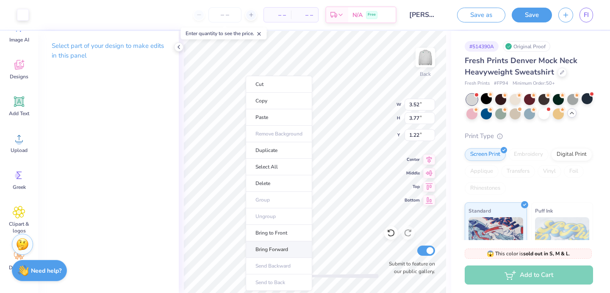
click at [276, 250] on li "Bring Forward" at bounding box center [279, 250] width 67 height 17
click at [270, 251] on li "Bring Forward" at bounding box center [278, 250] width 67 height 17
click at [272, 234] on li "Bring to Front" at bounding box center [277, 233] width 67 height 17
click at [267, 284] on li "Send to Back" at bounding box center [272, 283] width 67 height 17
click at [278, 228] on li "Bring to Front" at bounding box center [273, 233] width 67 height 17
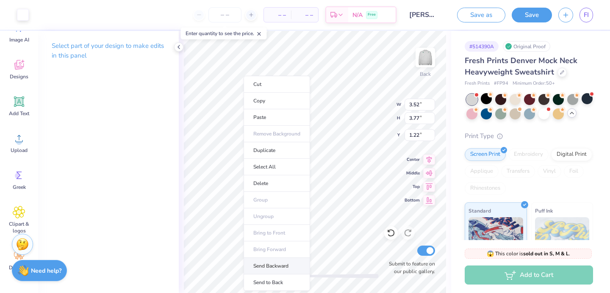
click at [265, 266] on li "Send Backward" at bounding box center [277, 266] width 67 height 17
click at [280, 265] on li "Send Backward" at bounding box center [282, 266] width 67 height 17
click at [269, 264] on li "Send Backward" at bounding box center [278, 266] width 67 height 17
click at [281, 264] on li "Send Backward" at bounding box center [271, 266] width 67 height 17
click at [281, 269] on li "Send Backward" at bounding box center [279, 266] width 67 height 17
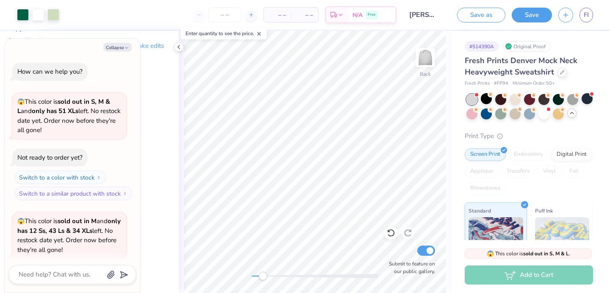
scroll to position [623, 0]
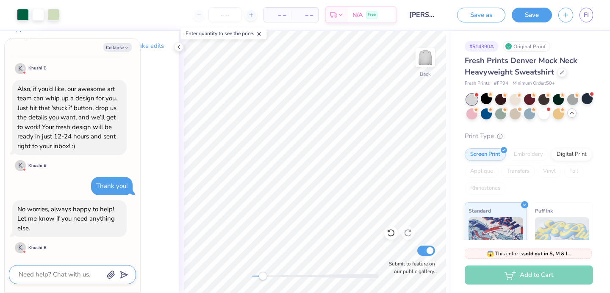
click at [50, 269] on textarea at bounding box center [61, 274] width 86 height 11
type textarea "x"
type textarea "T"
type textarea "x"
type textarea "Th"
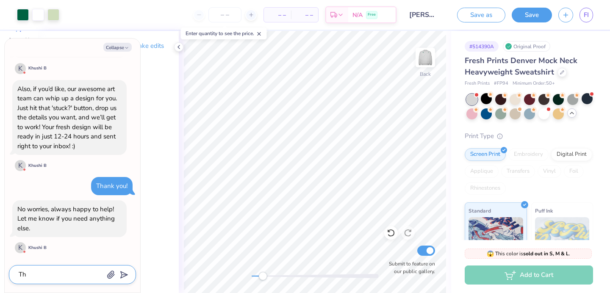
type textarea "x"
type textarea "Tha"
type textarea "x"
type textarea "Than"
type textarea "x"
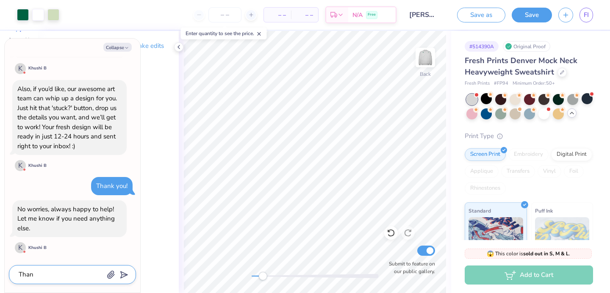
type textarea "Thank"
type textarea "x"
type textarea "Thank"
type textarea "x"
type textarea "Thank y"
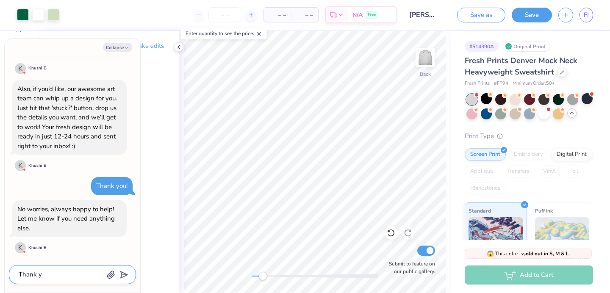
type textarea "x"
type textarea "Thank yo"
type textarea "x"
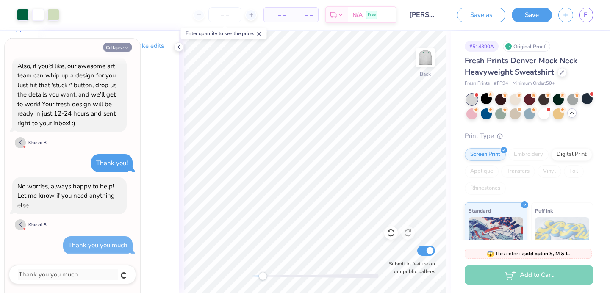
click at [110, 48] on button "Collapse" at bounding box center [117, 47] width 28 height 9
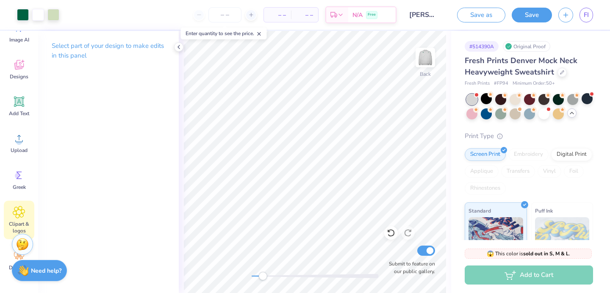
click at [17, 222] on span "Clipart & logos" at bounding box center [19, 228] width 28 height 14
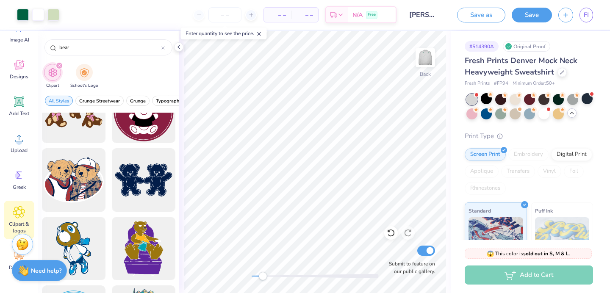
scroll to position [1962, 0]
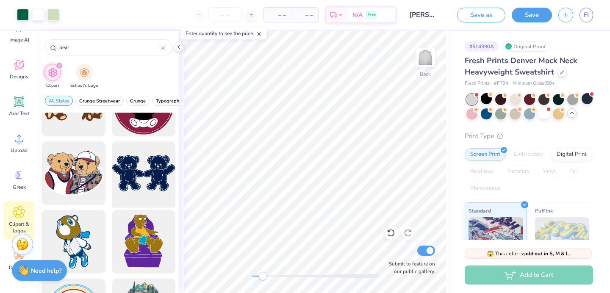
click at [132, 174] on div at bounding box center [143, 174] width 70 height 70
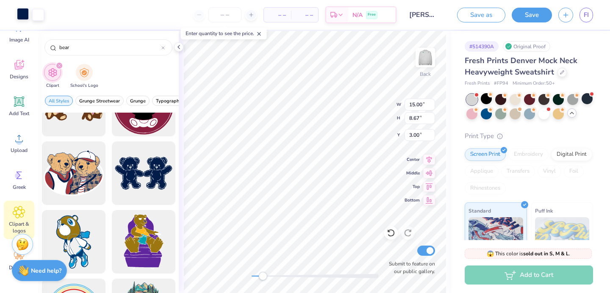
click at [22, 14] on div at bounding box center [23, 14] width 12 height 12
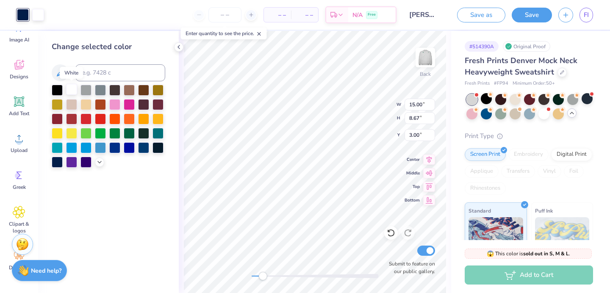
click at [69, 90] on div at bounding box center [71, 89] width 11 height 11
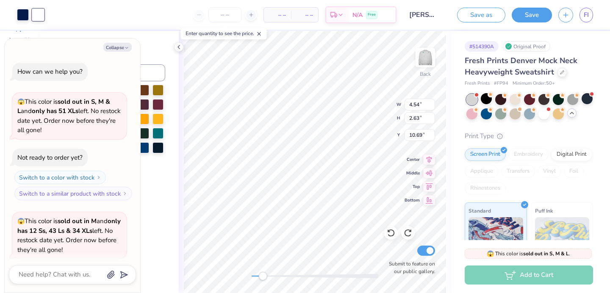
scroll to position [686, 0]
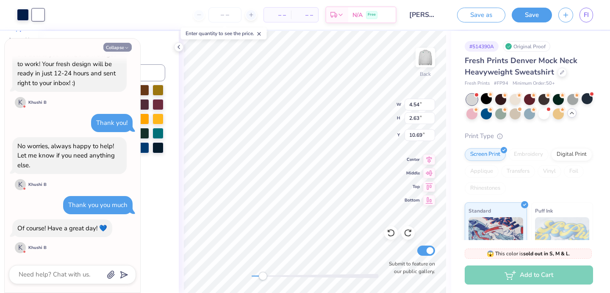
click at [127, 47] on icon "button" at bounding box center [126, 47] width 5 height 5
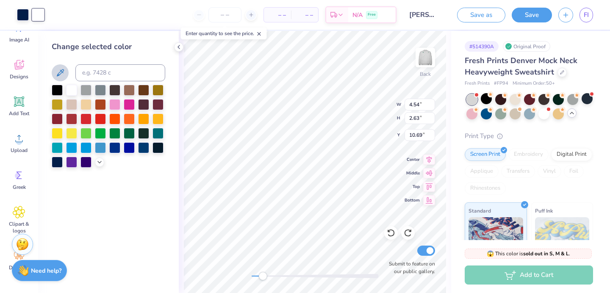
click at [60, 73] on icon at bounding box center [60, 73] width 10 height 10
click at [22, 15] on div at bounding box center [23, 14] width 12 height 12
click at [69, 90] on div at bounding box center [71, 89] width 11 height 11
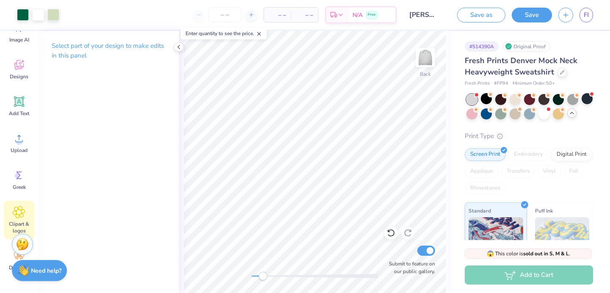
click at [8, 222] on span "Clipart & logos" at bounding box center [19, 228] width 28 height 14
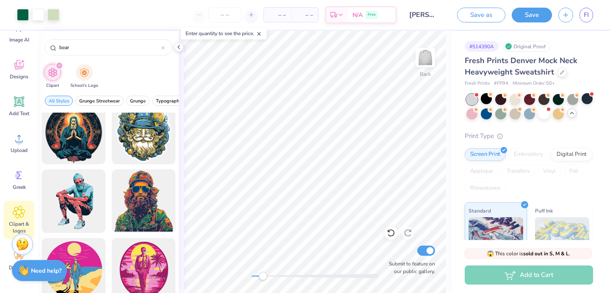
scroll to position [8473, 0]
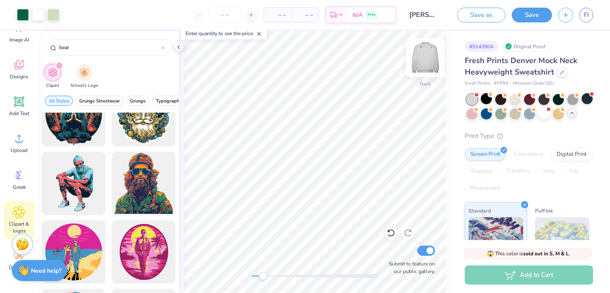
click at [429, 51] on img at bounding box center [425, 58] width 34 height 34
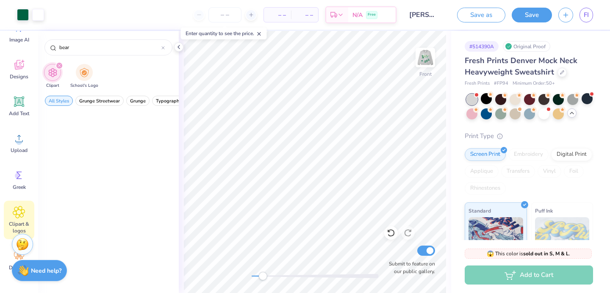
scroll to position [4243, 0]
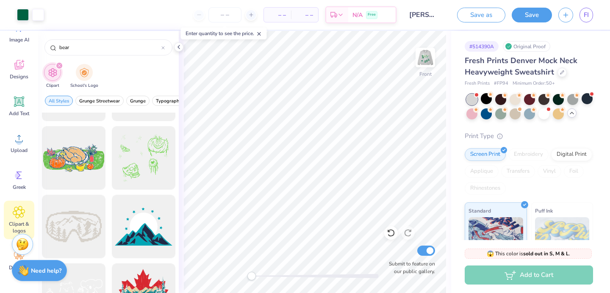
click at [235, 271] on div "Front Submit to feature on our public gallery." at bounding box center [315, 162] width 272 height 262
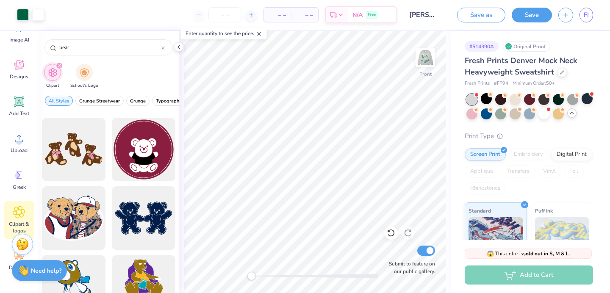
scroll to position [1917, 0]
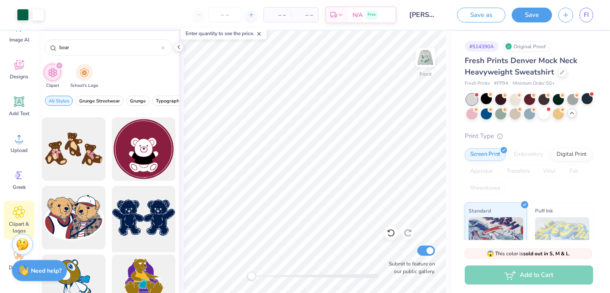
click at [136, 235] on div at bounding box center [143, 218] width 70 height 70
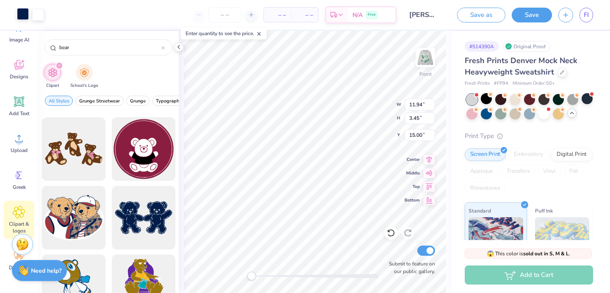
click at [23, 13] on div at bounding box center [23, 14] width 12 height 12
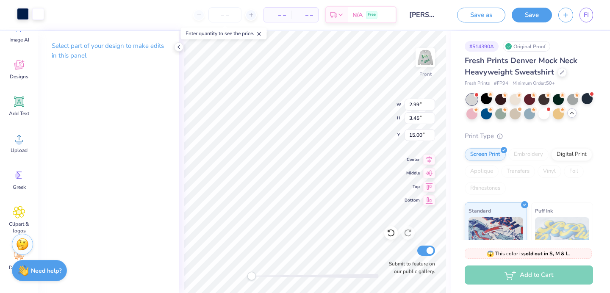
click at [39, 11] on div at bounding box center [38, 14] width 12 height 12
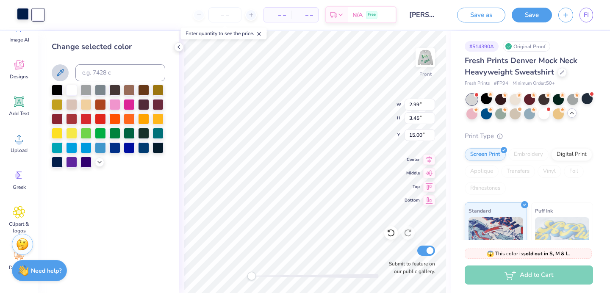
click at [57, 70] on icon at bounding box center [60, 73] width 10 height 10
click at [52, 19] on div at bounding box center [53, 14] width 12 height 12
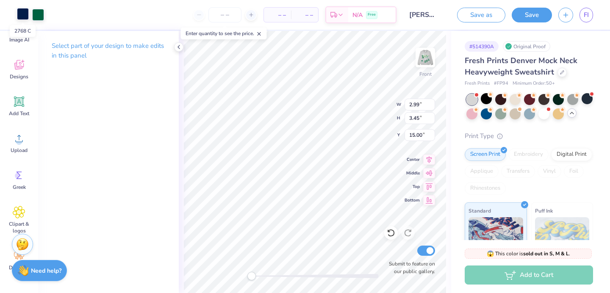
click at [20, 13] on div at bounding box center [23, 14] width 12 height 12
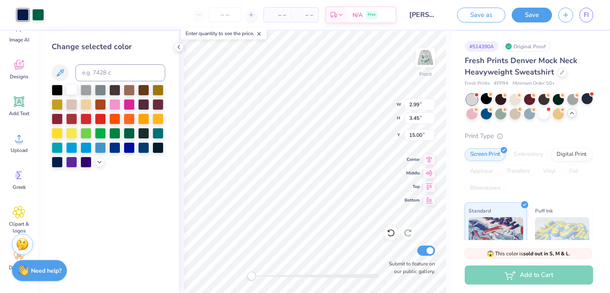
click at [72, 88] on div at bounding box center [71, 89] width 11 height 11
drag, startPoint x: 251, startPoint y: 276, endPoint x: 265, endPoint y: 280, distance: 14.5
click at [265, 280] on div "Accessibility label" at bounding box center [267, 276] width 8 height 8
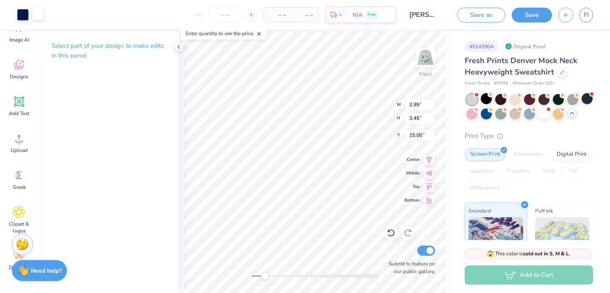
click at [38, 15] on div at bounding box center [38, 14] width 12 height 12
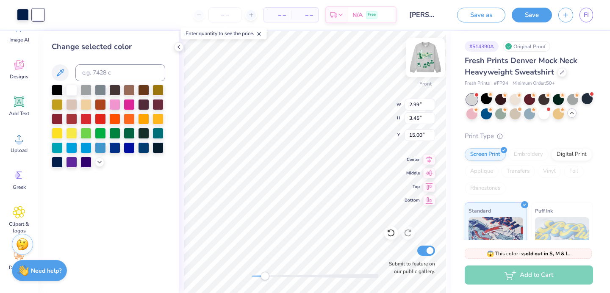
click at [415, 60] on div at bounding box center [425, 57] width 39 height 39
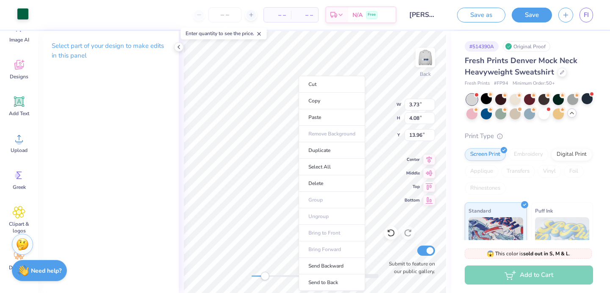
click at [21, 12] on div at bounding box center [23, 14] width 12 height 12
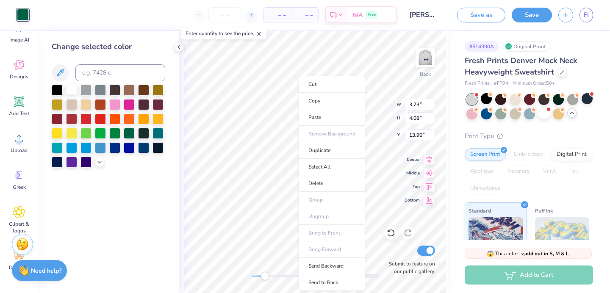
click at [72, 91] on div at bounding box center [71, 89] width 11 height 11
click at [340, 266] on li "Send Backward" at bounding box center [332, 266] width 67 height 17
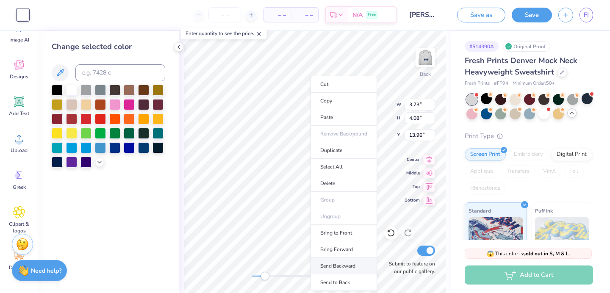
click at [355, 265] on li "Send Backward" at bounding box center [344, 266] width 67 height 17
click at [334, 263] on li "Send Backward" at bounding box center [335, 266] width 67 height 17
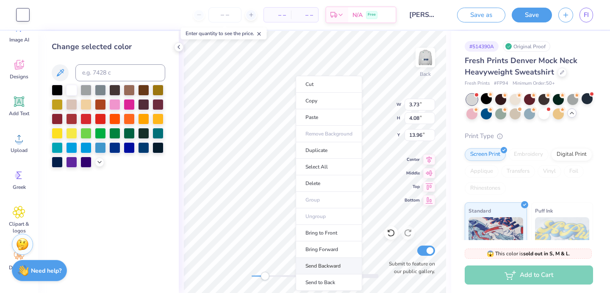
click at [329, 267] on li "Send Backward" at bounding box center [329, 266] width 67 height 17
click at [333, 263] on li "Send Backward" at bounding box center [339, 266] width 67 height 17
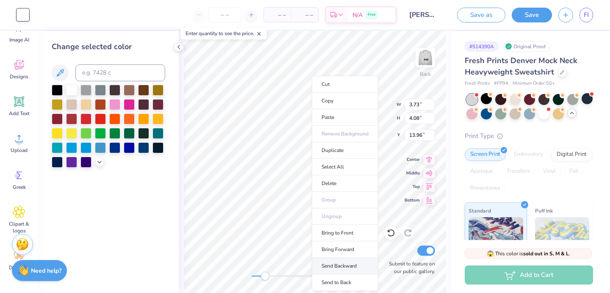
click at [343, 264] on li "Send Backward" at bounding box center [345, 266] width 67 height 17
click at [328, 264] on li "Send Backward" at bounding box center [342, 266] width 67 height 17
click at [328, 267] on li "Send Backward" at bounding box center [335, 266] width 67 height 17
click at [331, 264] on li "Send Backward" at bounding box center [341, 266] width 67 height 17
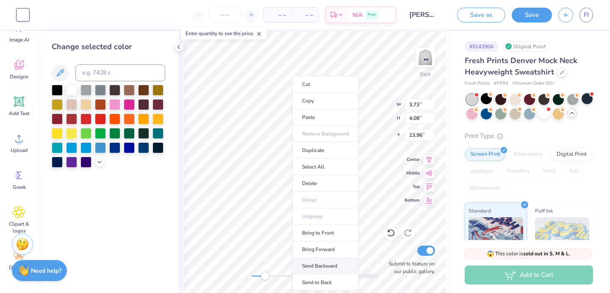
click at [324, 269] on li "Send Backward" at bounding box center [325, 266] width 67 height 17
click at [326, 264] on li "Send Backward" at bounding box center [328, 266] width 67 height 17
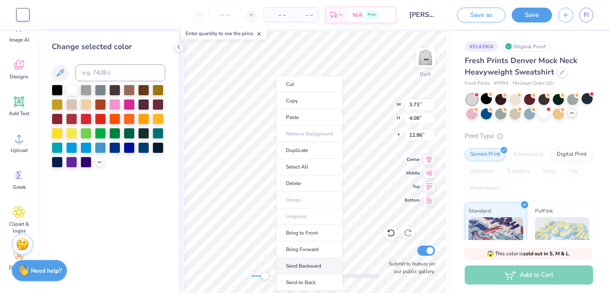
click at [298, 264] on li "Send Backward" at bounding box center [309, 266] width 67 height 17
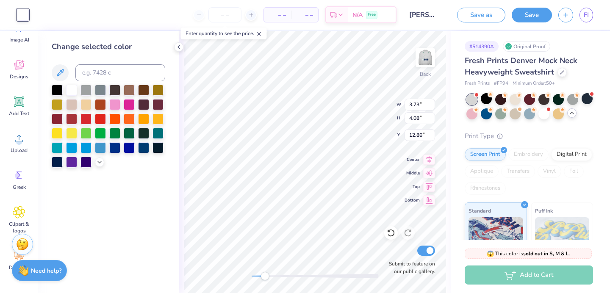
click at [388, 268] on label "Submit to feature on our public gallery." at bounding box center [409, 267] width 51 height 15
click at [417, 256] on input "Submit to feature on our public gallery." at bounding box center [426, 251] width 18 height 10
click at [424, 255] on input "Submit to feature on our public gallery." at bounding box center [426, 251] width 18 height 10
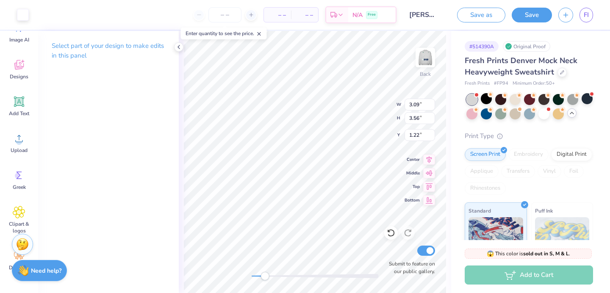
click at [234, 30] on body "Art colors – – Per Item – – Total Est. Delivery N/A Free Design Title [PERSON_N…" at bounding box center [305, 146] width 610 height 293
drag, startPoint x: 268, startPoint y: 278, endPoint x: 248, endPoint y: 278, distance: 19.9
click at [247, 278] on div "Accessibility label" at bounding box center [251, 276] width 8 height 8
click at [258, 274] on div at bounding box center [315, 276] width 127 height 4
click at [428, 66] on img at bounding box center [425, 58] width 34 height 34
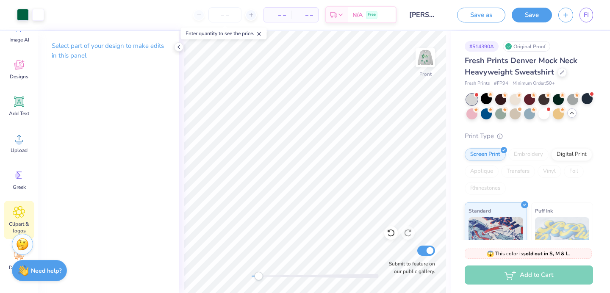
click at [12, 227] on span "Clipart & logos" at bounding box center [19, 228] width 28 height 14
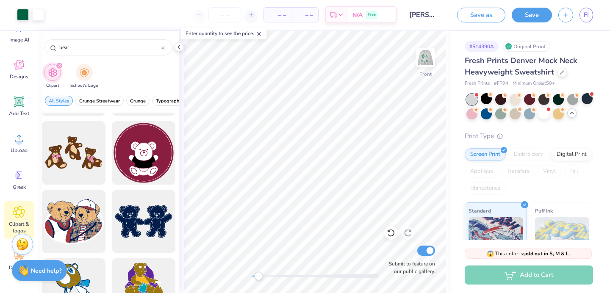
scroll to position [1923, 0]
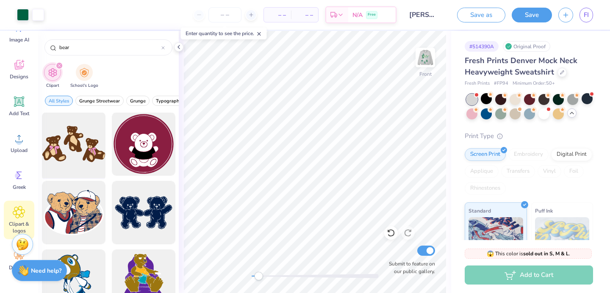
click at [80, 147] on div at bounding box center [74, 144] width 70 height 70
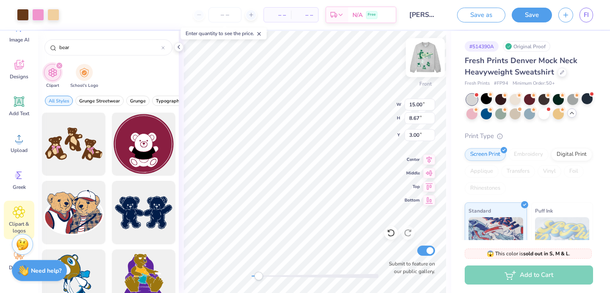
click at [426, 59] on img at bounding box center [425, 58] width 34 height 34
click at [424, 60] on img at bounding box center [425, 58] width 34 height 34
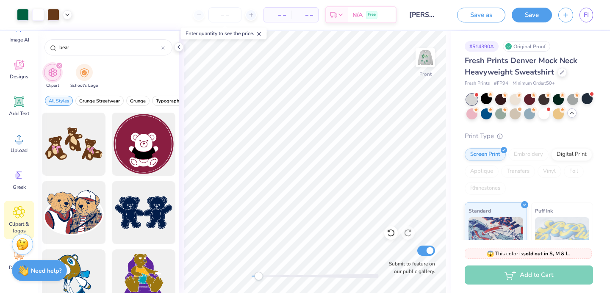
click at [424, 60] on img at bounding box center [425, 57] width 17 height 17
click at [434, 56] on div at bounding box center [425, 57] width 39 height 39
click at [20, 144] on circle at bounding box center [19, 142] width 6 height 6
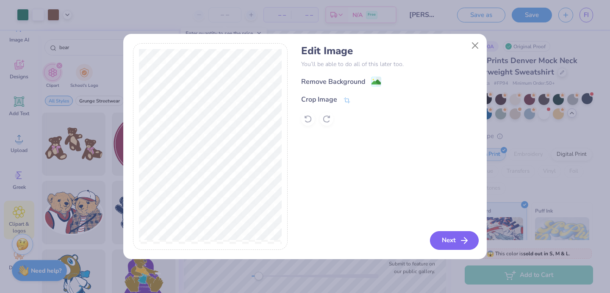
click at [452, 239] on button "Next" at bounding box center [454, 240] width 49 height 19
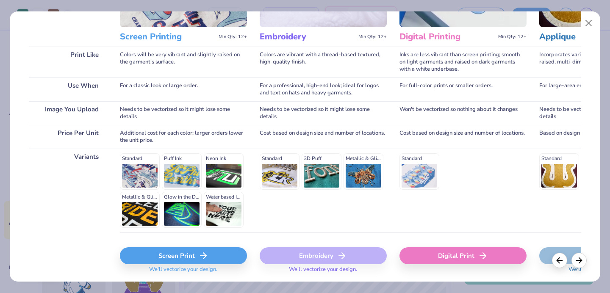
scroll to position [129, 0]
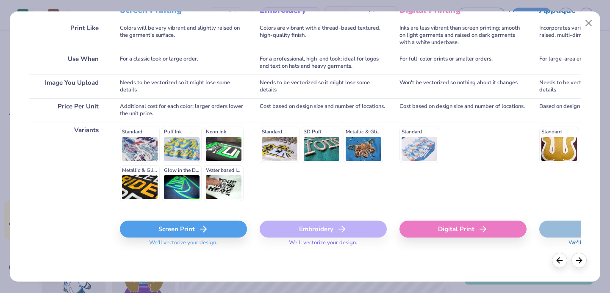
click at [217, 233] on div "Screen Print" at bounding box center [183, 229] width 127 height 17
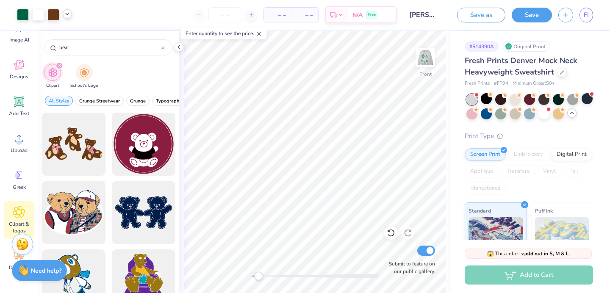
click at [69, 15] on icon at bounding box center [67, 14] width 7 height 7
click at [22, 140] on icon at bounding box center [19, 138] width 13 height 13
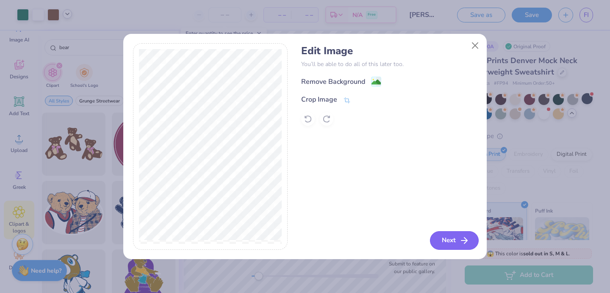
click at [449, 242] on button "Next" at bounding box center [454, 240] width 49 height 19
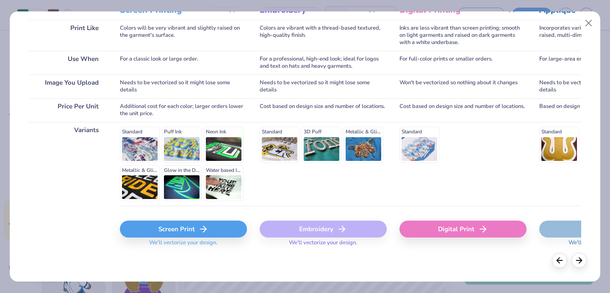
click at [155, 225] on div "Screen Print" at bounding box center [183, 229] width 127 height 17
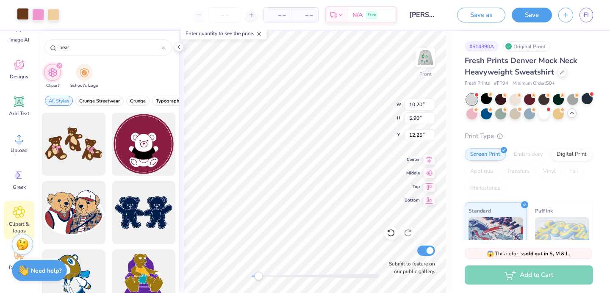
click at [24, 16] on div at bounding box center [23, 14] width 12 height 12
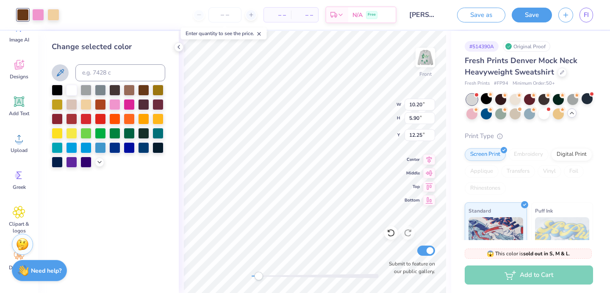
click at [60, 74] on icon at bounding box center [60, 72] width 7 height 7
click at [61, 73] on icon at bounding box center [60, 73] width 10 height 10
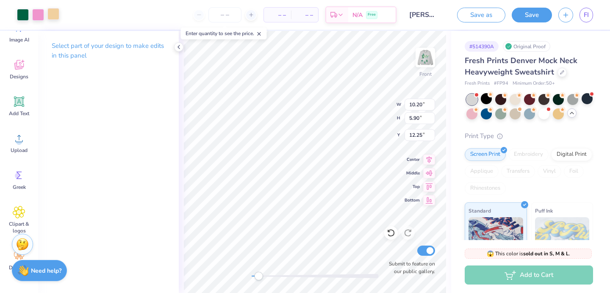
click at [51, 14] on div at bounding box center [53, 14] width 12 height 12
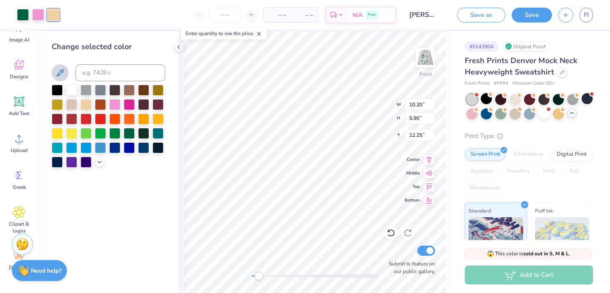
click at [58, 73] on icon at bounding box center [60, 73] width 10 height 10
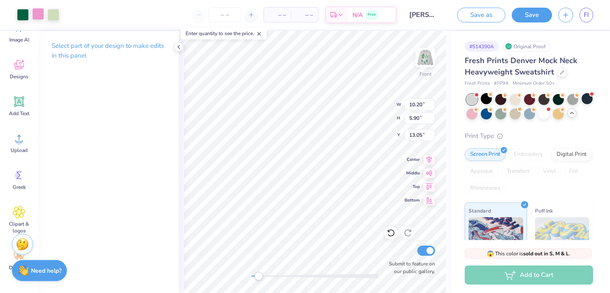
click at [39, 10] on div at bounding box center [38, 14] width 12 height 12
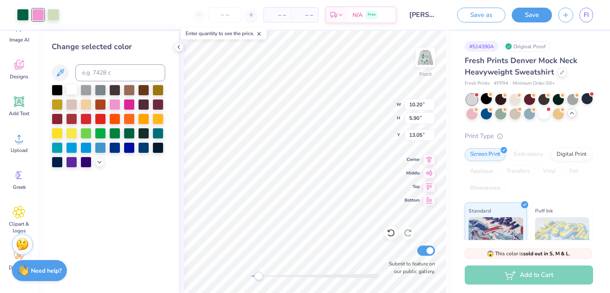
click at [73, 92] on div at bounding box center [71, 89] width 11 height 11
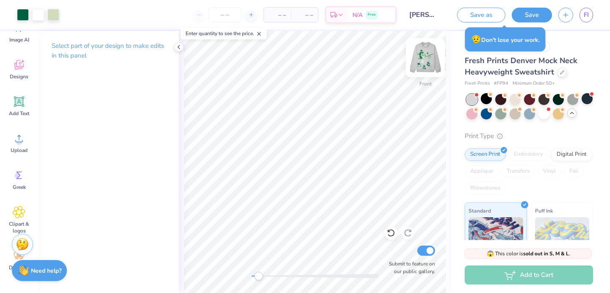
click at [423, 61] on img at bounding box center [425, 58] width 34 height 34
click at [423, 59] on img at bounding box center [425, 58] width 34 height 34
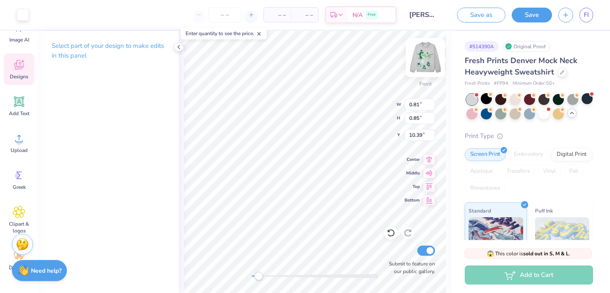
click at [433, 58] on img at bounding box center [425, 58] width 34 height 34
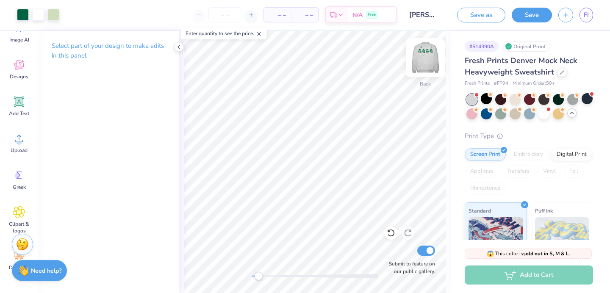
click at [422, 69] on img at bounding box center [425, 58] width 34 height 34
click at [417, 61] on div at bounding box center [425, 57] width 39 height 39
click at [420, 61] on img at bounding box center [425, 58] width 34 height 34
click at [425, 55] on img at bounding box center [425, 58] width 34 height 34
click at [425, 53] on img at bounding box center [425, 57] width 17 height 17
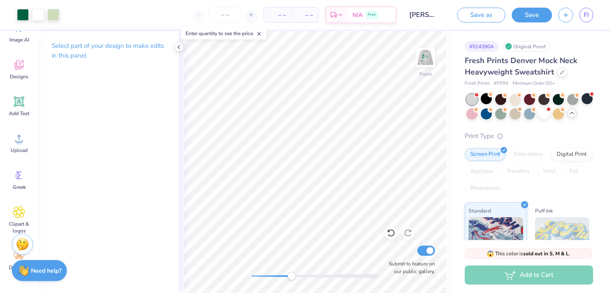
click at [291, 271] on div "Front Submit to feature on our public gallery." at bounding box center [315, 162] width 272 height 262
click at [423, 64] on img at bounding box center [425, 58] width 34 height 34
click at [425, 64] on img at bounding box center [425, 58] width 34 height 34
drag, startPoint x: 286, startPoint y: 278, endPoint x: 251, endPoint y: 277, distance: 34.8
click at [252, 277] on div at bounding box center [315, 276] width 127 height 4
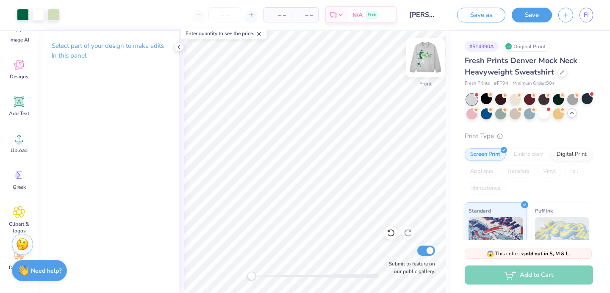
click at [420, 58] on img at bounding box center [425, 58] width 34 height 34
click at [390, 232] on icon at bounding box center [391, 233] width 8 height 8
click at [409, 234] on icon at bounding box center [408, 233] width 8 height 8
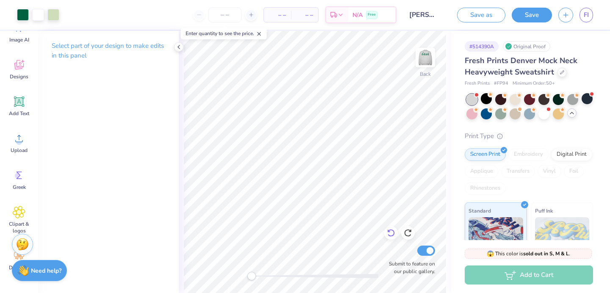
click at [392, 231] on icon at bounding box center [391, 233] width 8 height 8
click at [405, 229] on icon at bounding box center [408, 233] width 8 height 8
click at [388, 231] on icon at bounding box center [389, 232] width 2 height 2
click at [417, 58] on img at bounding box center [425, 58] width 34 height 34
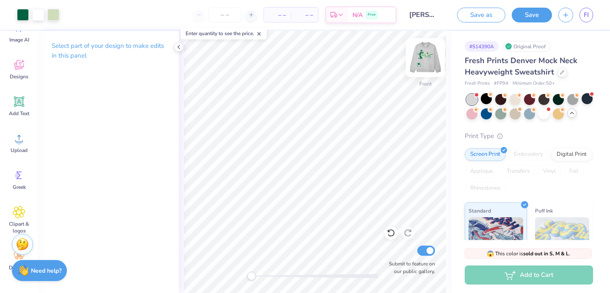
click at [424, 57] on img at bounding box center [425, 58] width 34 height 34
click at [424, 57] on img at bounding box center [425, 57] width 17 height 17
drag, startPoint x: 252, startPoint y: 277, endPoint x: 259, endPoint y: 277, distance: 7.2
click at [259, 277] on div "Accessibility label" at bounding box center [261, 276] width 8 height 8
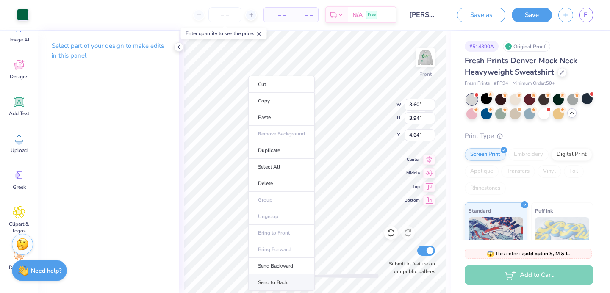
click at [280, 279] on li "Send to Back" at bounding box center [281, 283] width 67 height 17
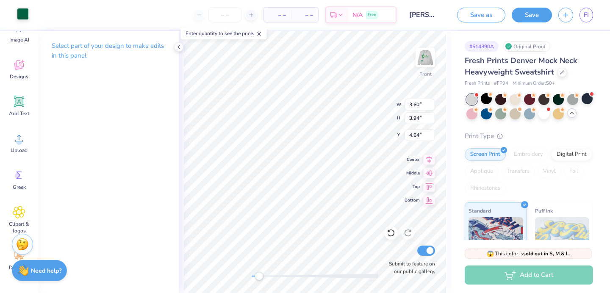
click at [21, 13] on div at bounding box center [23, 14] width 12 height 12
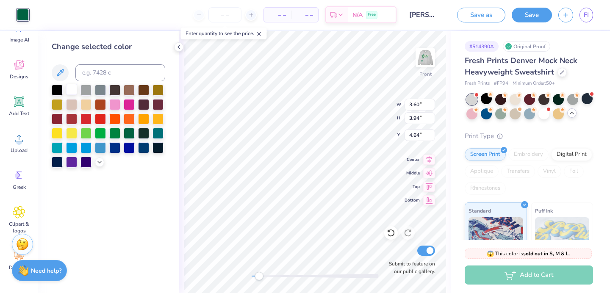
click at [73, 89] on div at bounding box center [71, 89] width 11 height 11
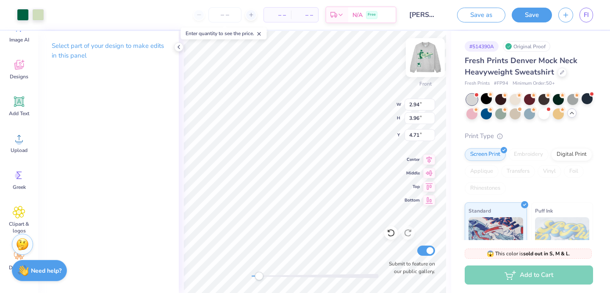
click at [424, 56] on img at bounding box center [425, 58] width 34 height 34
click at [423, 61] on img at bounding box center [425, 58] width 34 height 34
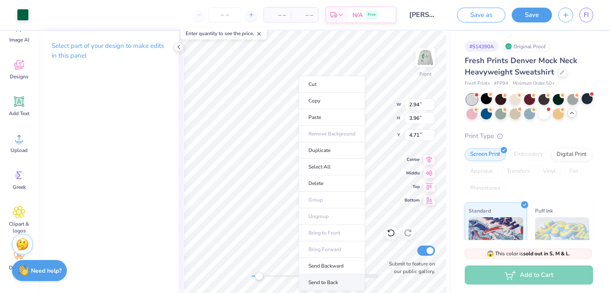
click at [345, 278] on li "Send to Back" at bounding box center [332, 283] width 67 height 17
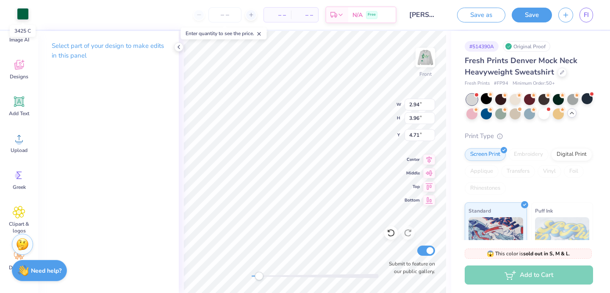
click at [18, 8] on div at bounding box center [23, 14] width 12 height 12
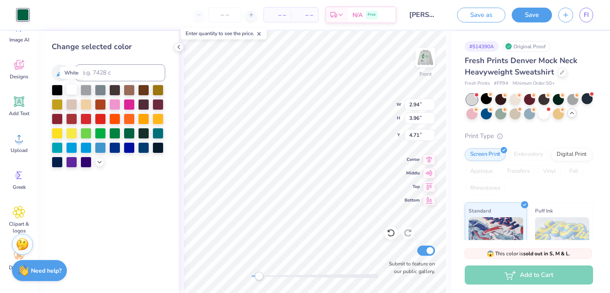
click at [74, 92] on div at bounding box center [71, 89] width 11 height 11
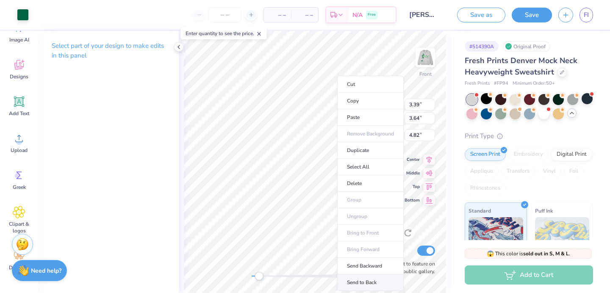
click at [357, 284] on li "Send to Back" at bounding box center [370, 283] width 67 height 17
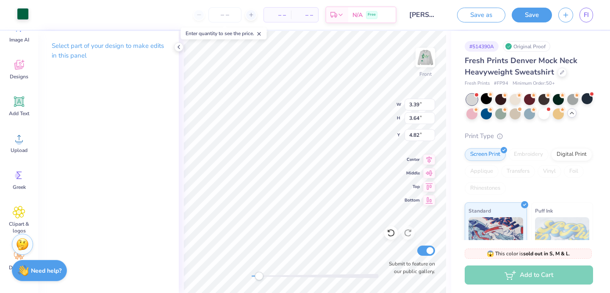
click at [17, 15] on div at bounding box center [23, 14] width 12 height 12
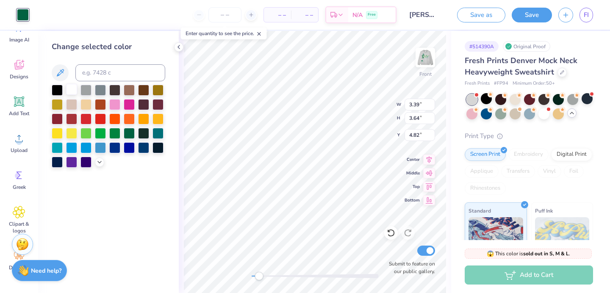
click at [69, 89] on div at bounding box center [71, 89] width 11 height 11
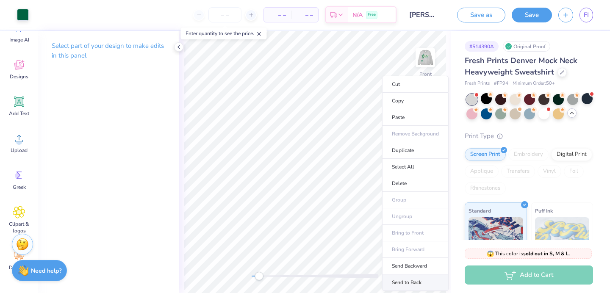
click at [408, 281] on li "Send to Back" at bounding box center [415, 283] width 67 height 17
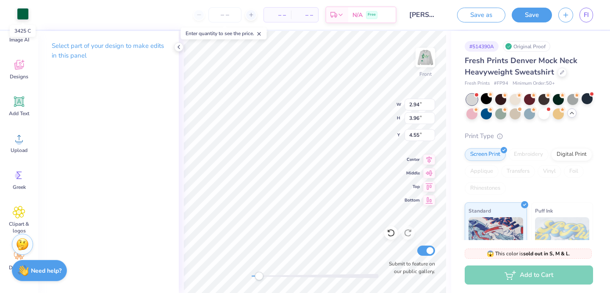
click at [25, 11] on div at bounding box center [23, 14] width 12 height 12
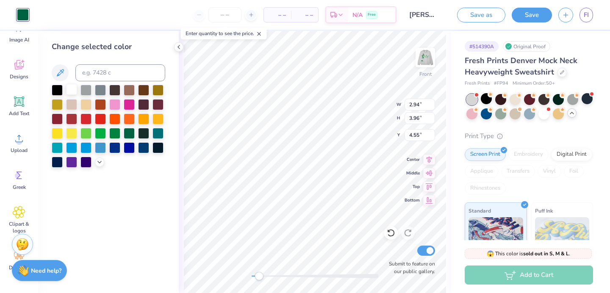
click at [71, 86] on div at bounding box center [71, 89] width 11 height 11
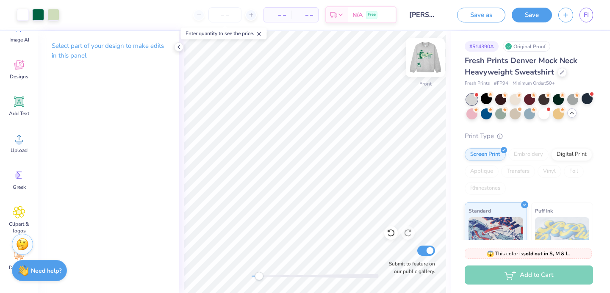
click at [433, 56] on img at bounding box center [425, 58] width 34 height 34
click at [433, 56] on img at bounding box center [425, 57] width 17 height 17
click at [433, 56] on img at bounding box center [425, 58] width 34 height 34
click at [424, 65] on img at bounding box center [425, 58] width 34 height 34
click at [418, 65] on img at bounding box center [425, 58] width 34 height 34
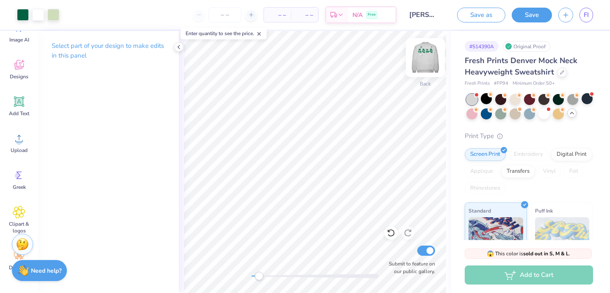
click at [426, 61] on img at bounding box center [425, 58] width 34 height 34
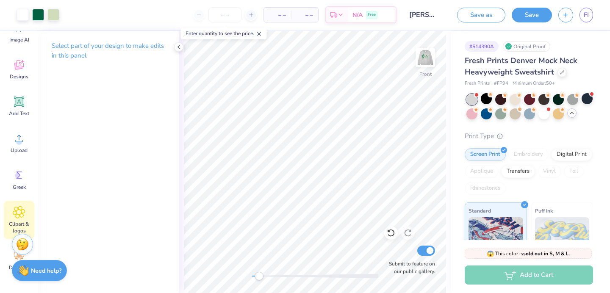
click at [26, 211] on div "Clipart & logos" at bounding box center [19, 220] width 31 height 39
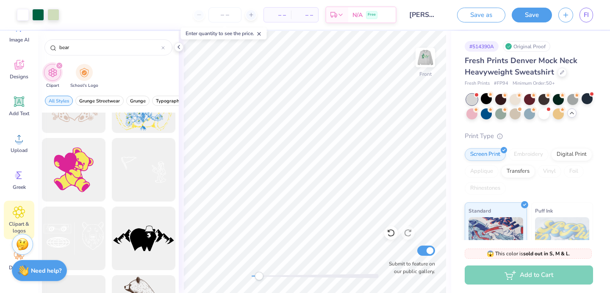
scroll to position [1409, 0]
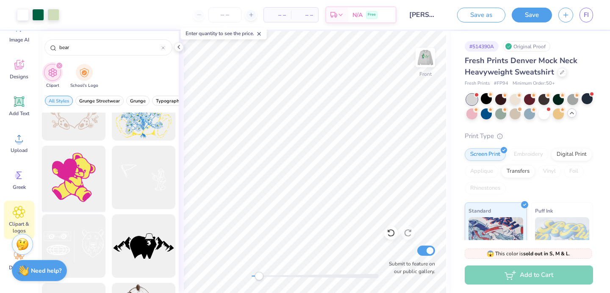
click at [76, 180] on div at bounding box center [74, 178] width 70 height 70
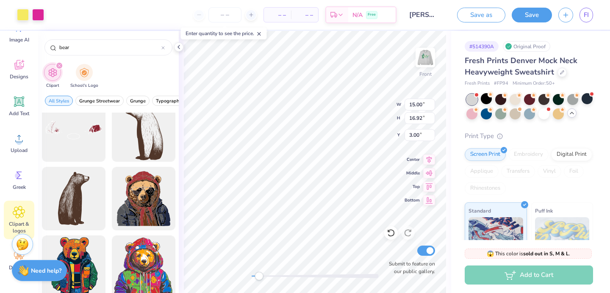
scroll to position [1595, 0]
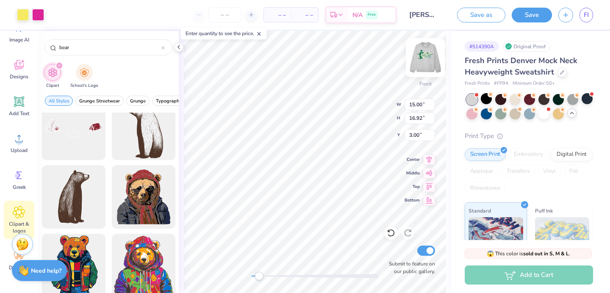
click at [430, 55] on img at bounding box center [425, 58] width 34 height 34
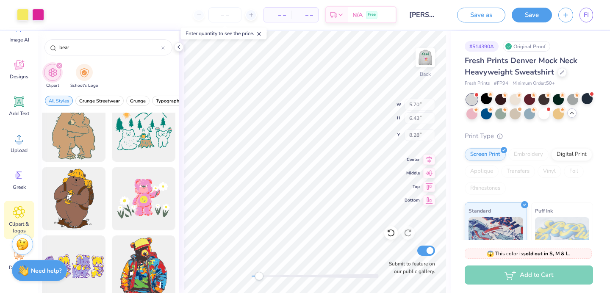
scroll to position [2970, 0]
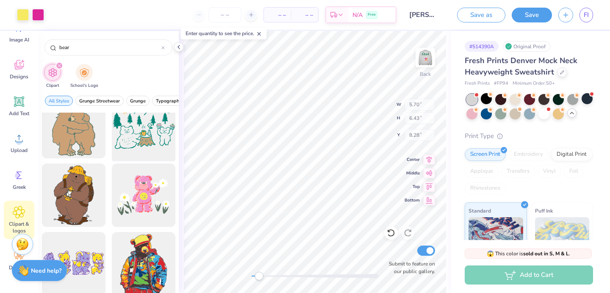
click at [166, 134] on div at bounding box center [143, 127] width 70 height 70
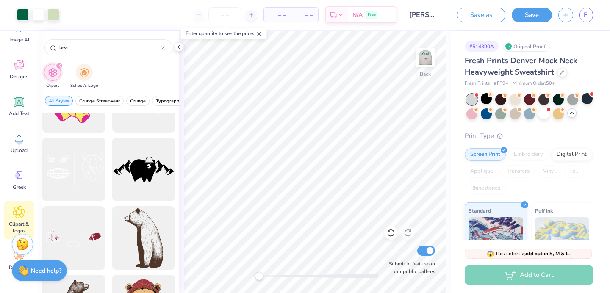
scroll to position [1485, 0]
click at [241, 275] on div "Back Submit to feature on our public gallery." at bounding box center [315, 162] width 272 height 262
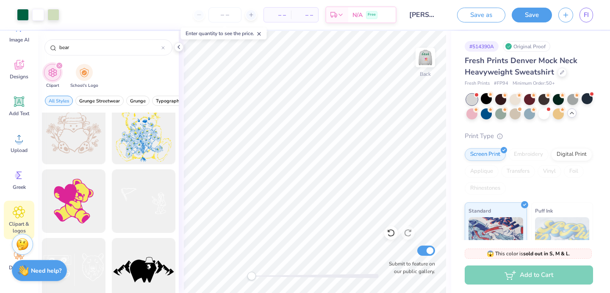
scroll to position [1388, 0]
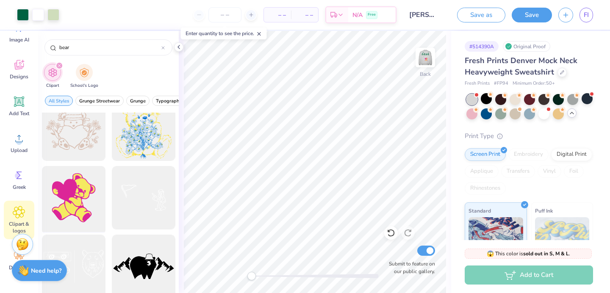
click at [96, 193] on div at bounding box center [74, 198] width 70 height 70
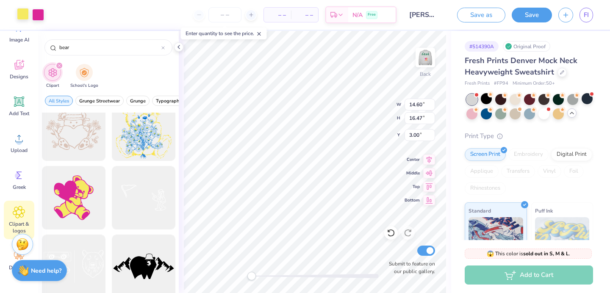
click at [24, 13] on div at bounding box center [23, 14] width 12 height 12
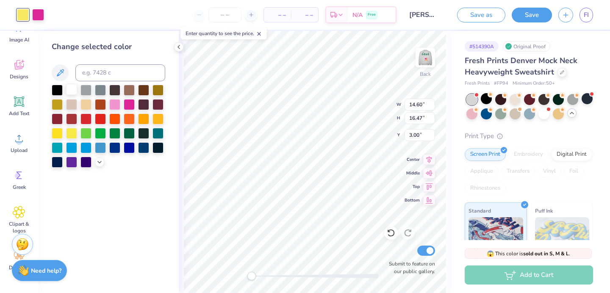
click at [71, 87] on div at bounding box center [71, 89] width 11 height 11
click at [39, 18] on div at bounding box center [38, 14] width 12 height 12
click at [60, 74] on icon at bounding box center [60, 72] width 7 height 7
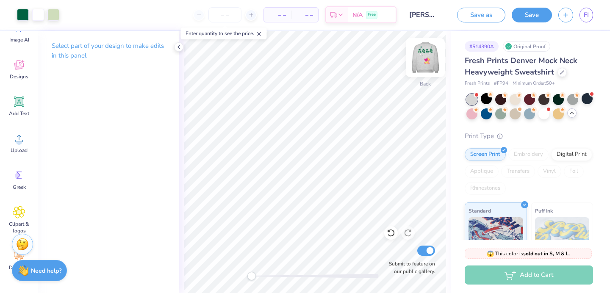
click at [421, 58] on img at bounding box center [425, 58] width 34 height 34
click at [421, 58] on img at bounding box center [425, 57] width 17 height 17
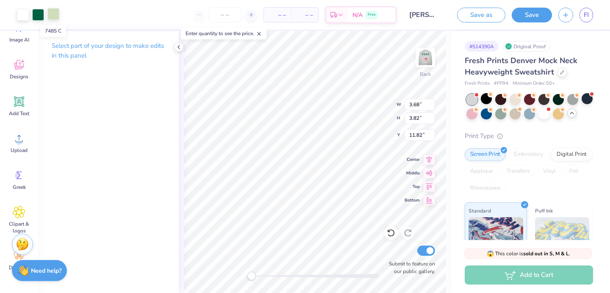
click at [50, 15] on div at bounding box center [53, 14] width 12 height 12
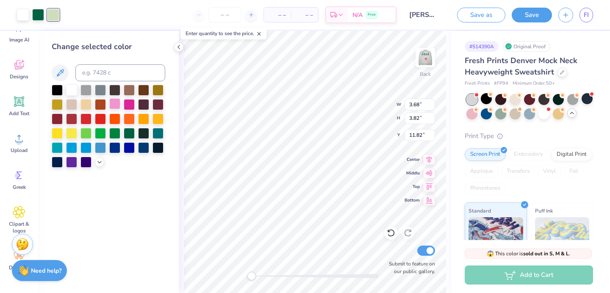
click at [111, 104] on div at bounding box center [114, 103] width 11 height 11
click at [39, 17] on div at bounding box center [38, 14] width 12 height 12
click at [124, 107] on div at bounding box center [129, 103] width 11 height 11
click at [23, 14] on div at bounding box center [23, 14] width 12 height 12
click at [82, 117] on div at bounding box center [86, 118] width 11 height 11
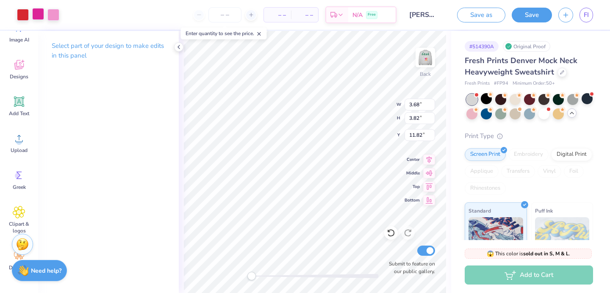
click at [43, 16] on div at bounding box center [38, 14] width 12 height 12
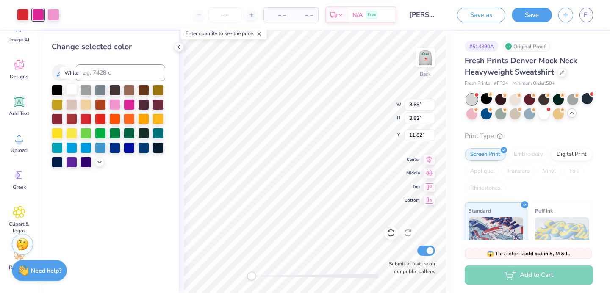
click at [75, 87] on div at bounding box center [71, 89] width 11 height 11
click at [57, 13] on div at bounding box center [53, 14] width 12 height 12
click at [61, 65] on button at bounding box center [60, 72] width 17 height 17
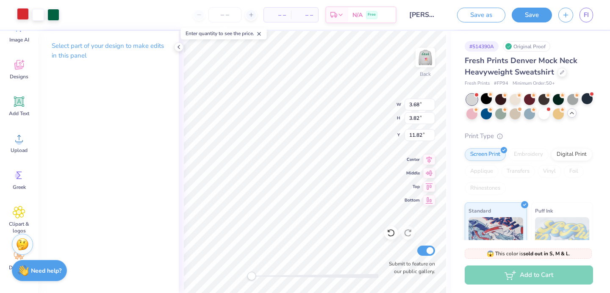
click at [25, 16] on div at bounding box center [23, 14] width 12 height 12
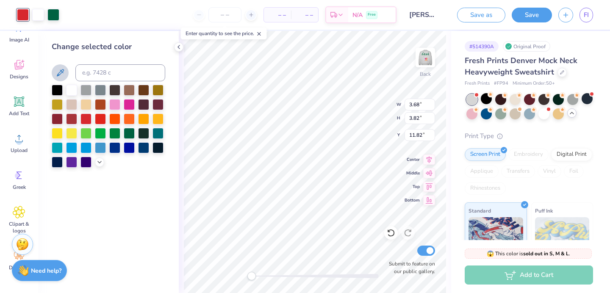
click at [61, 76] on icon at bounding box center [60, 73] width 10 height 10
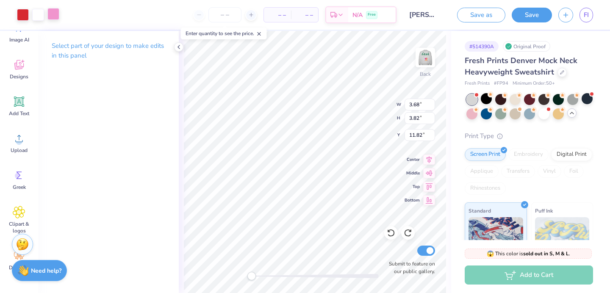
click at [52, 16] on div at bounding box center [53, 14] width 12 height 12
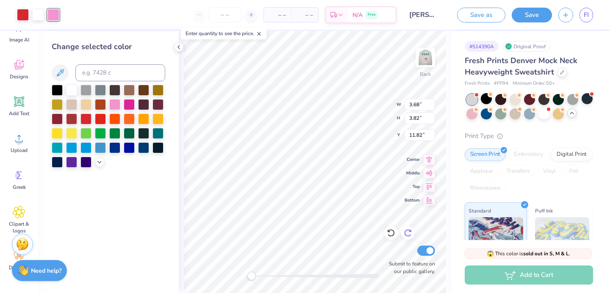
click at [406, 232] on icon at bounding box center [408, 233] width 8 height 8
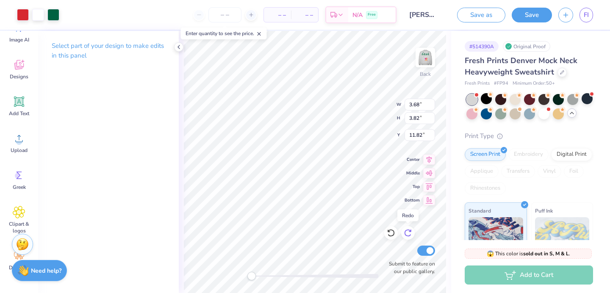
click at [406, 232] on icon at bounding box center [408, 233] width 8 height 8
drag, startPoint x: 252, startPoint y: 273, endPoint x: 263, endPoint y: 278, distance: 11.6
click at [263, 278] on div "Accessibility label" at bounding box center [263, 276] width 8 height 8
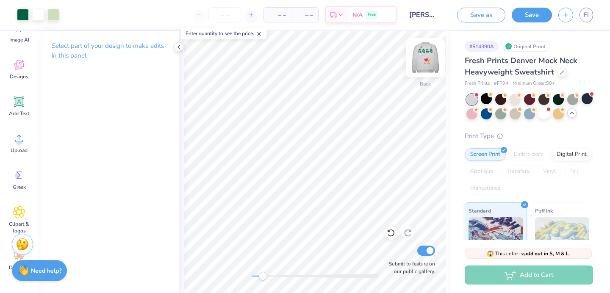
click at [417, 65] on img at bounding box center [425, 58] width 34 height 34
click at [417, 65] on img at bounding box center [425, 57] width 17 height 17
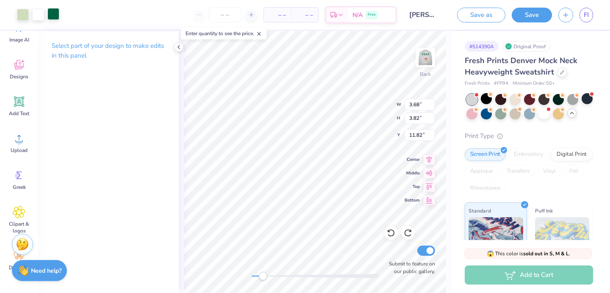
click at [55, 11] on div at bounding box center [53, 14] width 12 height 12
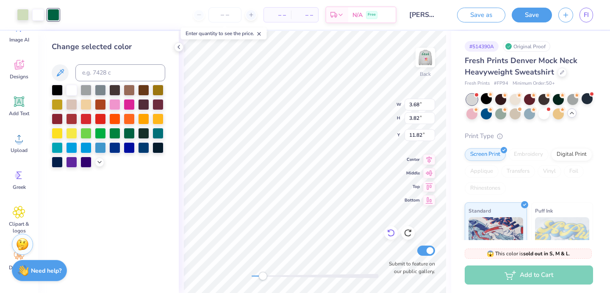
click at [397, 233] on div at bounding box center [391, 233] width 14 height 14
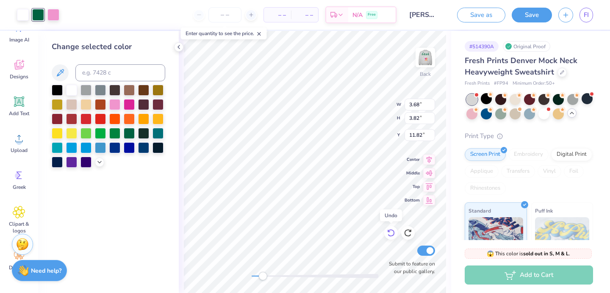
click at [397, 233] on div at bounding box center [391, 233] width 14 height 14
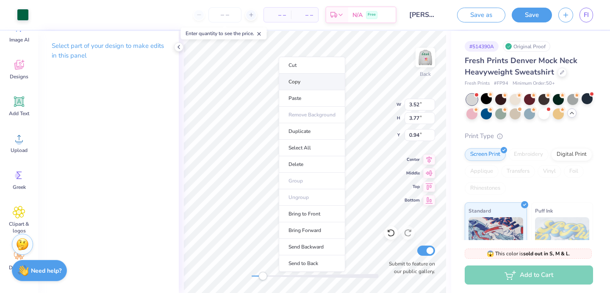
click at [306, 78] on li "Copy" at bounding box center [312, 82] width 67 height 17
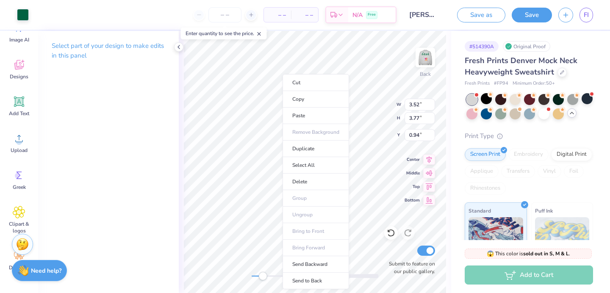
click at [11, 6] on div "Art colors" at bounding box center [14, 15] width 29 height 30
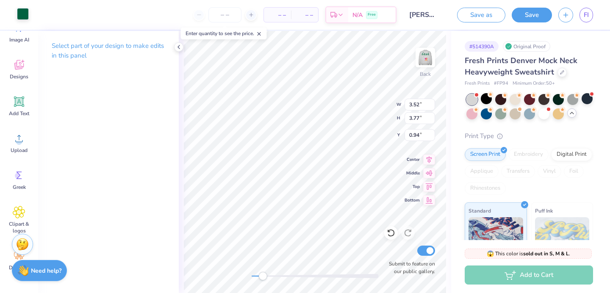
click at [18, 11] on div at bounding box center [23, 14] width 12 height 12
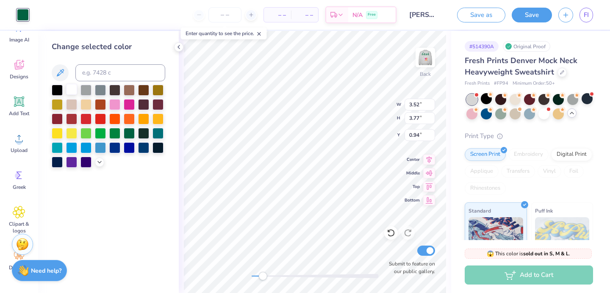
click at [70, 88] on div at bounding box center [71, 89] width 11 height 11
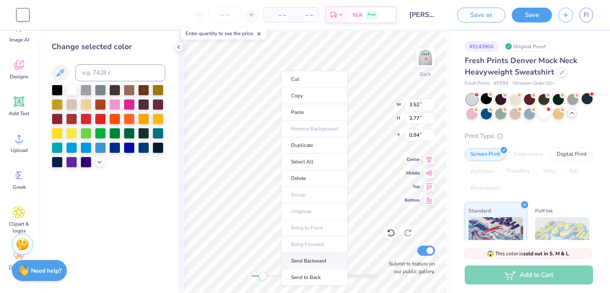
click at [322, 259] on li "Send Backward" at bounding box center [314, 261] width 67 height 17
click at [317, 264] on li "Send Backward" at bounding box center [319, 266] width 67 height 17
click at [313, 266] on li "Send Backward" at bounding box center [325, 264] width 67 height 17
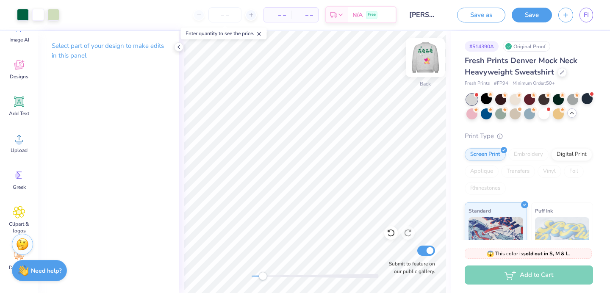
click at [427, 58] on img at bounding box center [425, 58] width 34 height 34
click at [422, 59] on img at bounding box center [425, 58] width 34 height 34
click at [422, 59] on img at bounding box center [425, 57] width 17 height 17
click at [422, 58] on img at bounding box center [425, 58] width 34 height 34
click at [422, 58] on img at bounding box center [425, 57] width 17 height 17
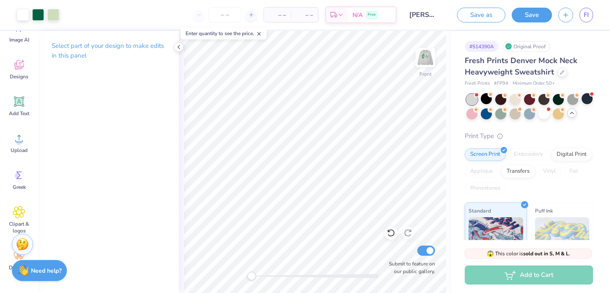
click at [232, 279] on div "Front Submit to feature on our public gallery." at bounding box center [315, 162] width 272 height 262
click at [430, 59] on img at bounding box center [425, 58] width 34 height 34
click at [430, 59] on img at bounding box center [425, 57] width 17 height 17
click at [433, 58] on img at bounding box center [425, 58] width 34 height 34
click at [433, 58] on img at bounding box center [425, 57] width 17 height 17
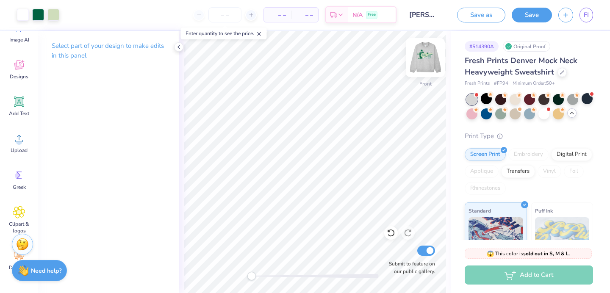
click at [428, 62] on img at bounding box center [425, 58] width 34 height 34
click at [428, 61] on img at bounding box center [425, 58] width 34 height 34
click at [426, 56] on img at bounding box center [425, 58] width 34 height 34
click at [424, 56] on img at bounding box center [425, 58] width 34 height 34
click at [432, 55] on img at bounding box center [425, 58] width 34 height 34
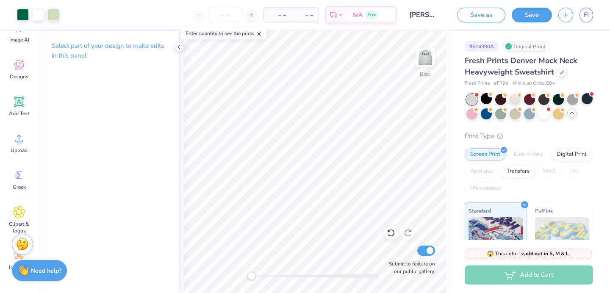
click at [432, 55] on img at bounding box center [425, 57] width 17 height 17
click at [422, 64] on img at bounding box center [425, 58] width 34 height 34
click at [425, 59] on img at bounding box center [425, 58] width 34 height 34
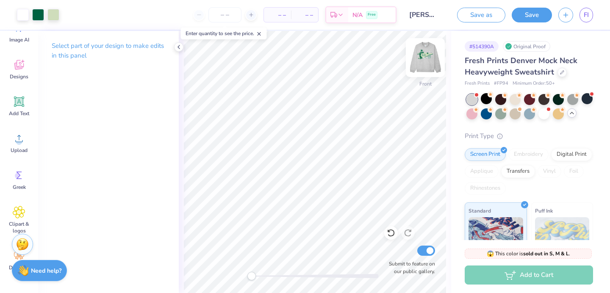
click at [428, 64] on img at bounding box center [425, 58] width 34 height 34
click at [425, 67] on img at bounding box center [425, 58] width 34 height 34
click at [425, 64] on img at bounding box center [425, 58] width 34 height 34
click at [427, 61] on img at bounding box center [425, 58] width 34 height 34
click at [524, 16] on button "Save" at bounding box center [532, 13] width 40 height 15
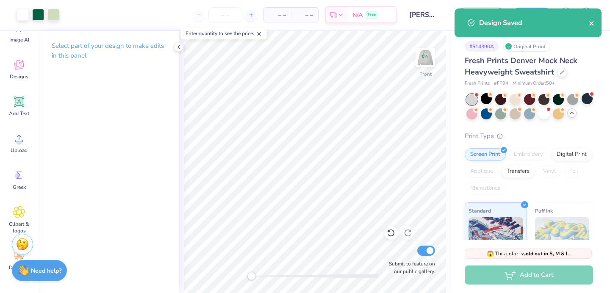
click at [594, 22] on icon "close" at bounding box center [592, 23] width 6 height 7
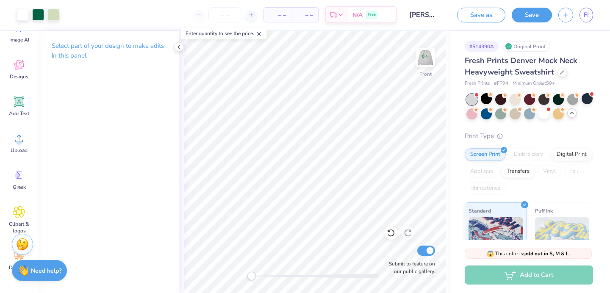
click at [489, 11] on div "Art colors – – Per Item – – Total Est. Delivery N/A Free Design Title [PERSON_N…" at bounding box center [305, 146] width 610 height 293
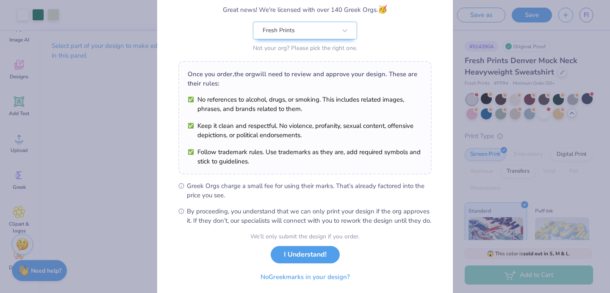
scroll to position [80, 0]
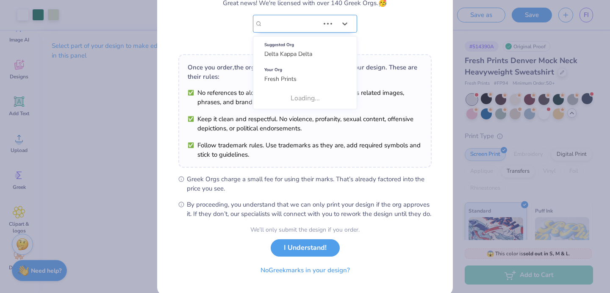
click at [325, 25] on div "Fresh Prints" at bounding box center [305, 24] width 104 height 18
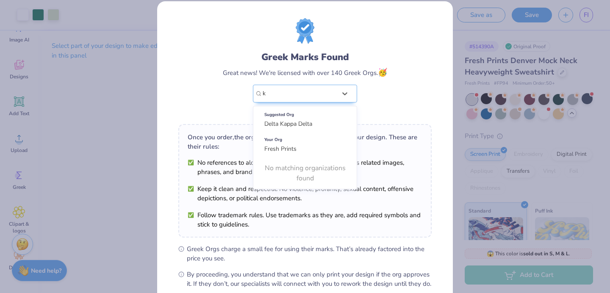
scroll to position [0, 0]
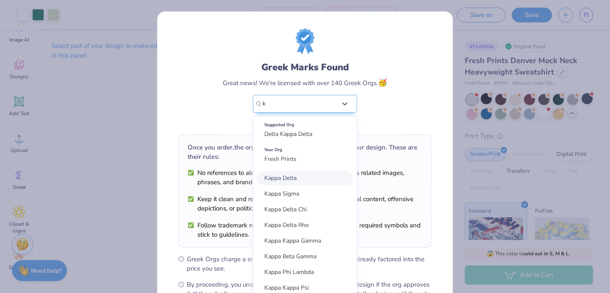
click at [284, 180] on span "Kappa Delta" at bounding box center [280, 178] width 32 height 8
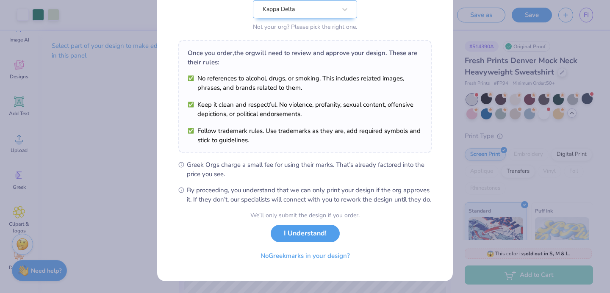
scroll to position [103, 0]
click at [313, 231] on button "I Understand!" at bounding box center [305, 231] width 69 height 17
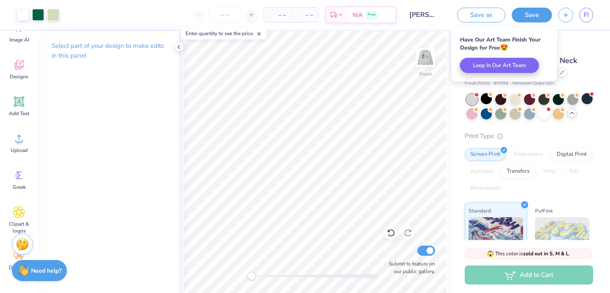
scroll to position [0, 0]
click at [584, 16] on span "FI" at bounding box center [586, 15] width 5 height 10
